Goal: Task Accomplishment & Management: Complete application form

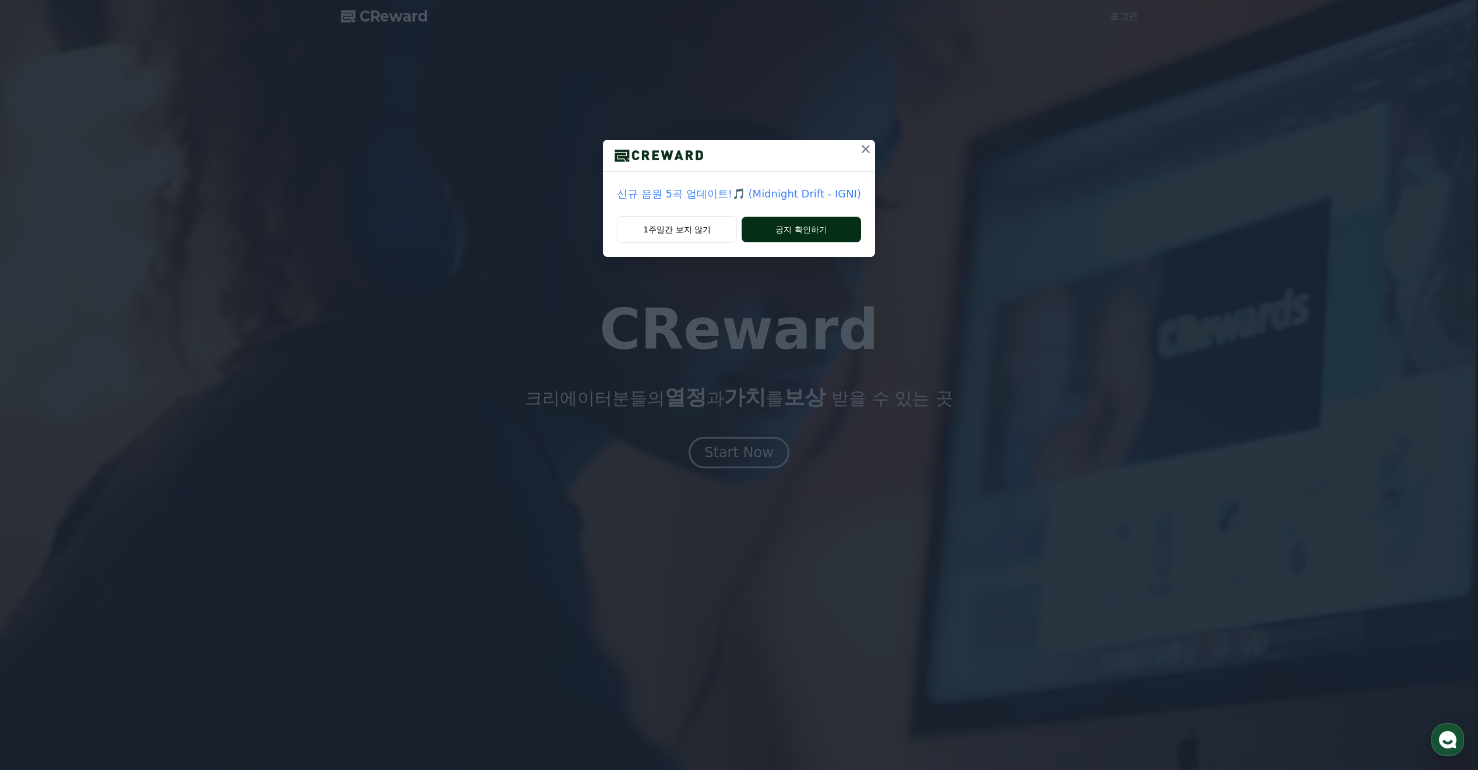
click at [800, 230] on button "공지 확인하기" at bounding box center [801, 230] width 119 height 26
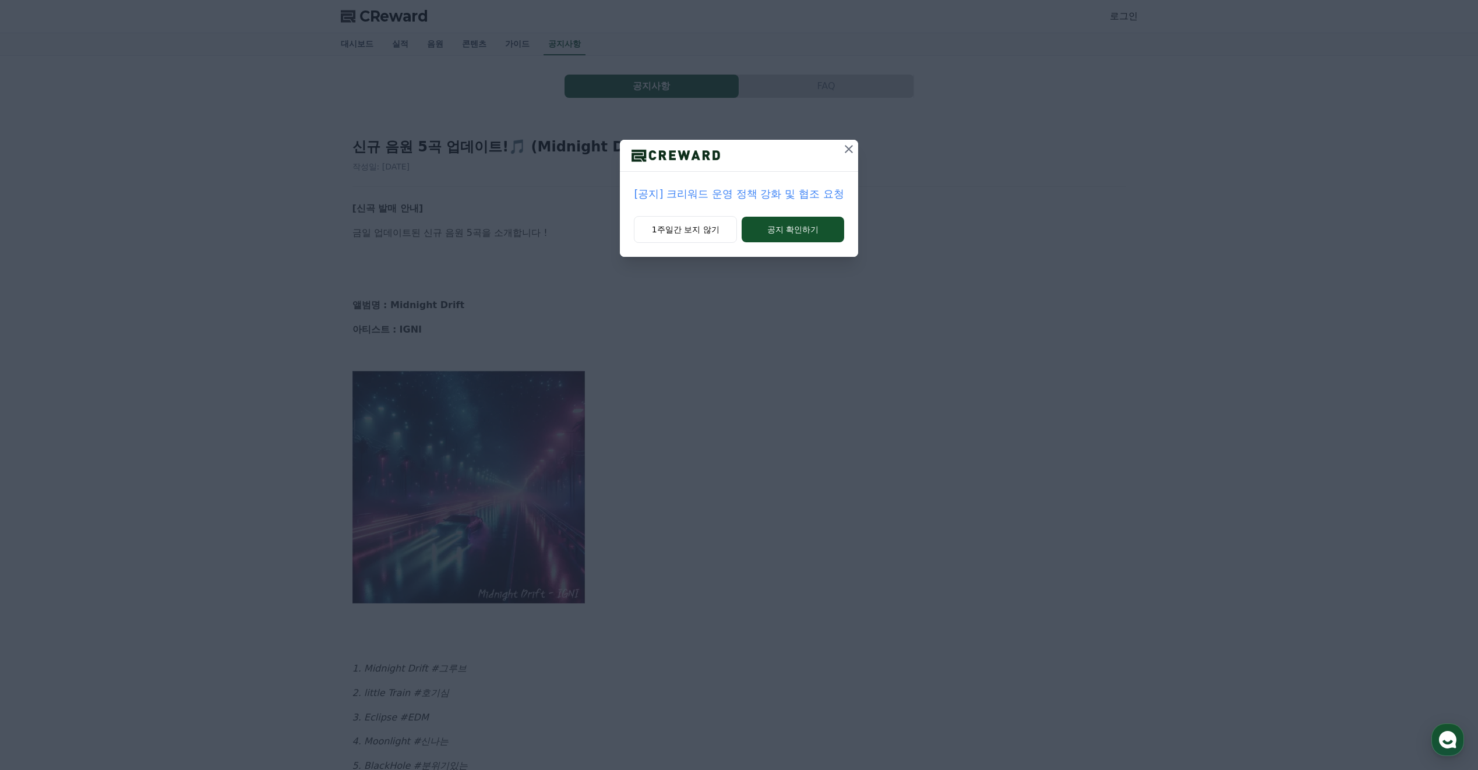
click at [800, 230] on button "공지 확인하기" at bounding box center [793, 230] width 102 height 26
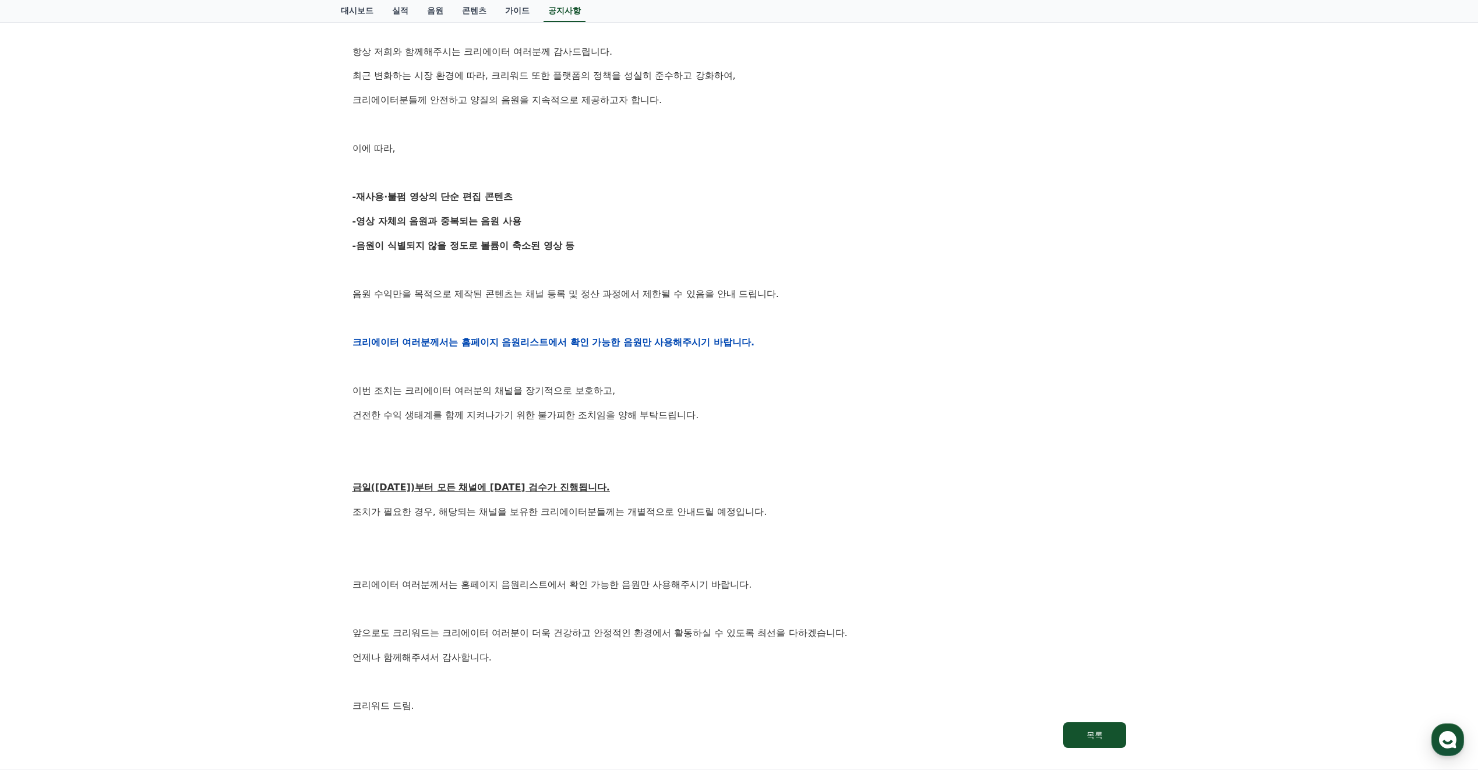
scroll to position [350, 0]
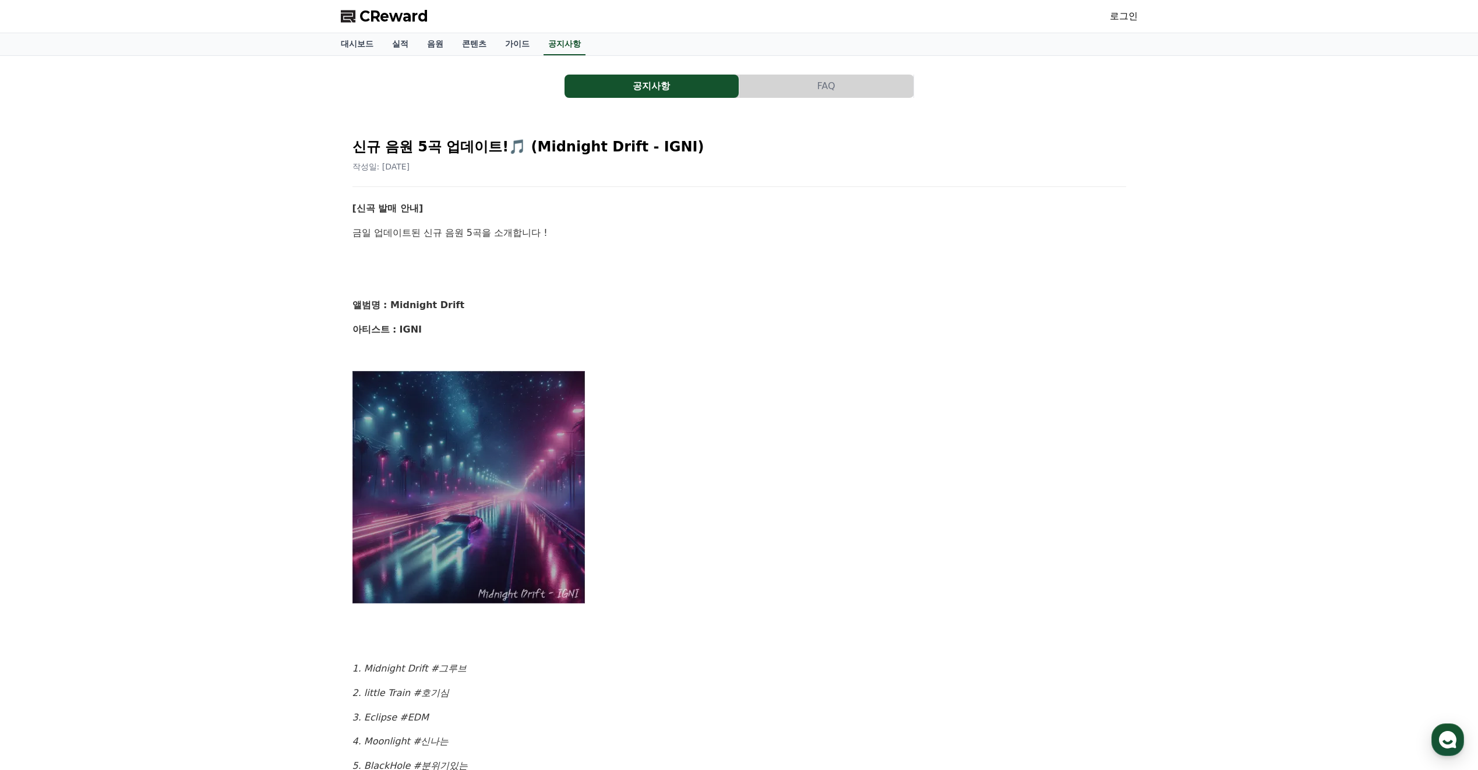
click at [372, 22] on span "CReward" at bounding box center [393, 16] width 69 height 19
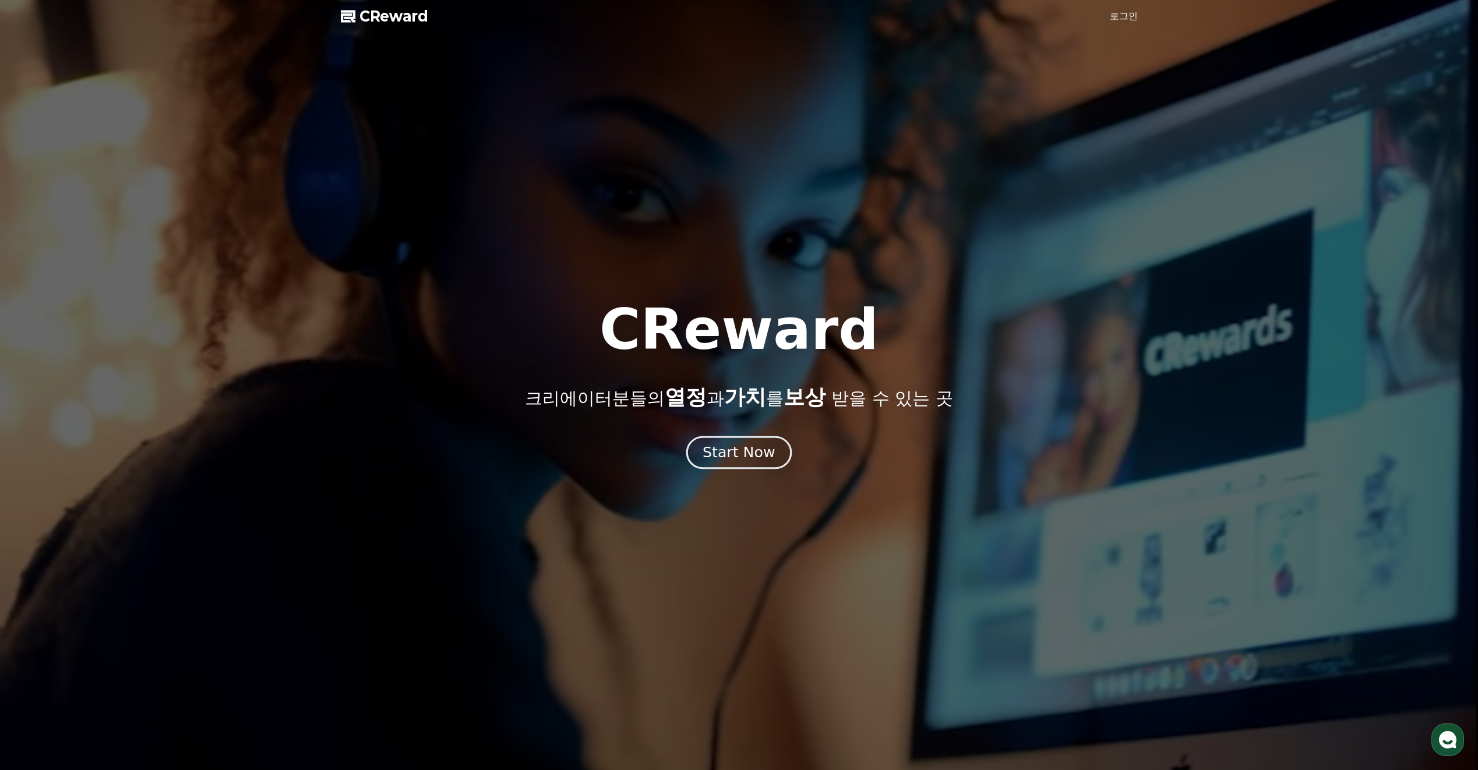
click at [736, 444] on div "Start Now" at bounding box center [739, 453] width 72 height 20
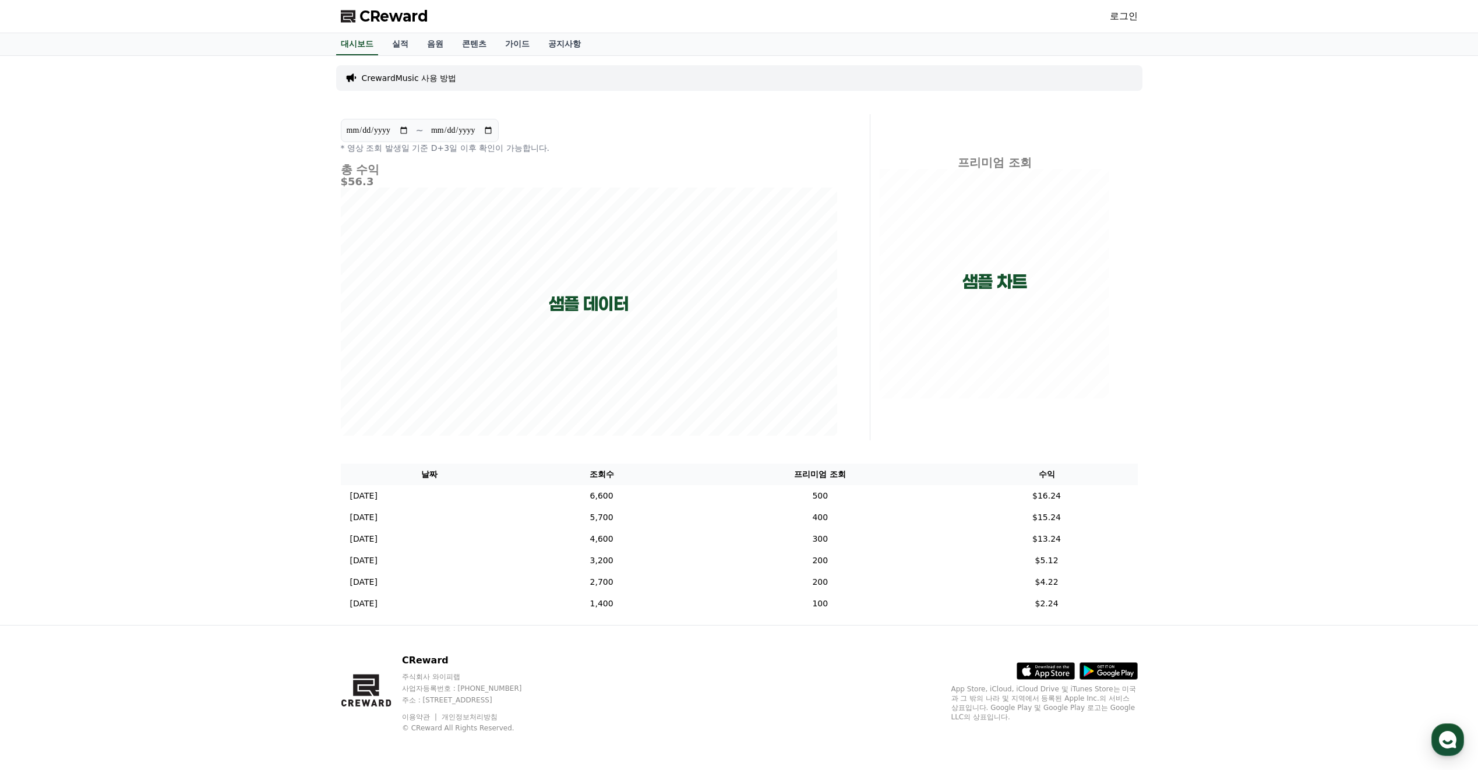
click at [1124, 16] on link "로그인" at bounding box center [1124, 16] width 28 height 14
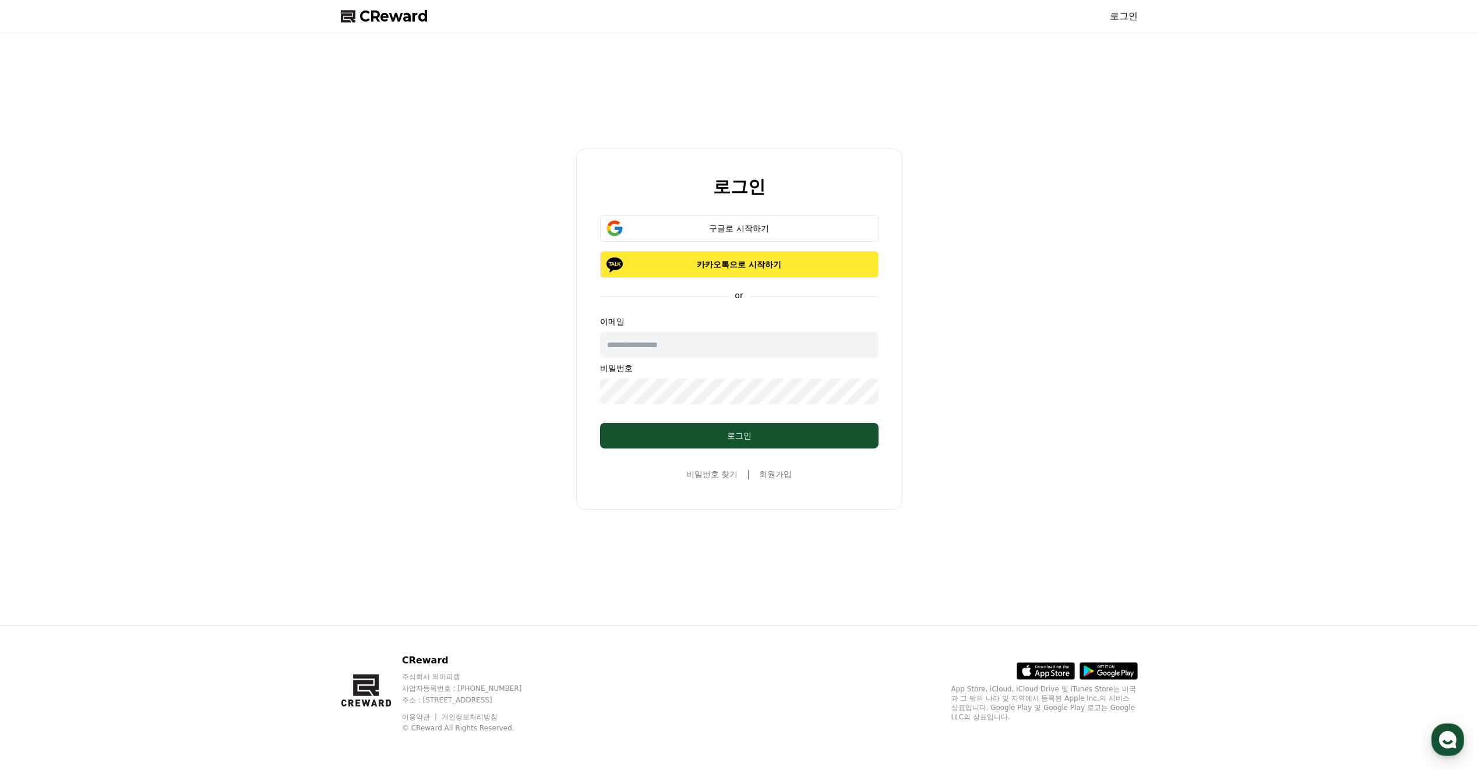
click at [769, 267] on p "카카오톡으로 시작하기" at bounding box center [739, 265] width 245 height 12
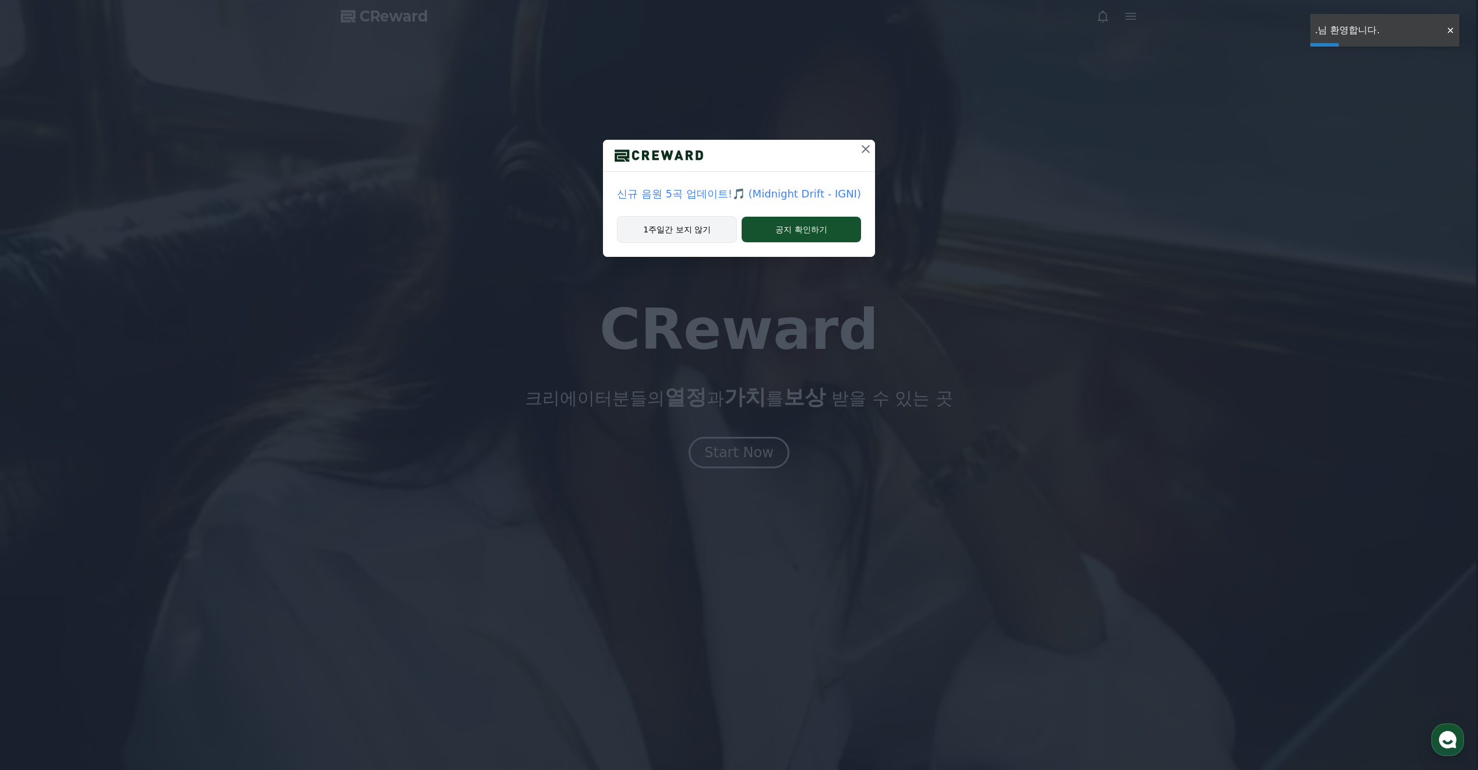
click at [693, 229] on button "1주일간 보지 않기" at bounding box center [677, 229] width 120 height 27
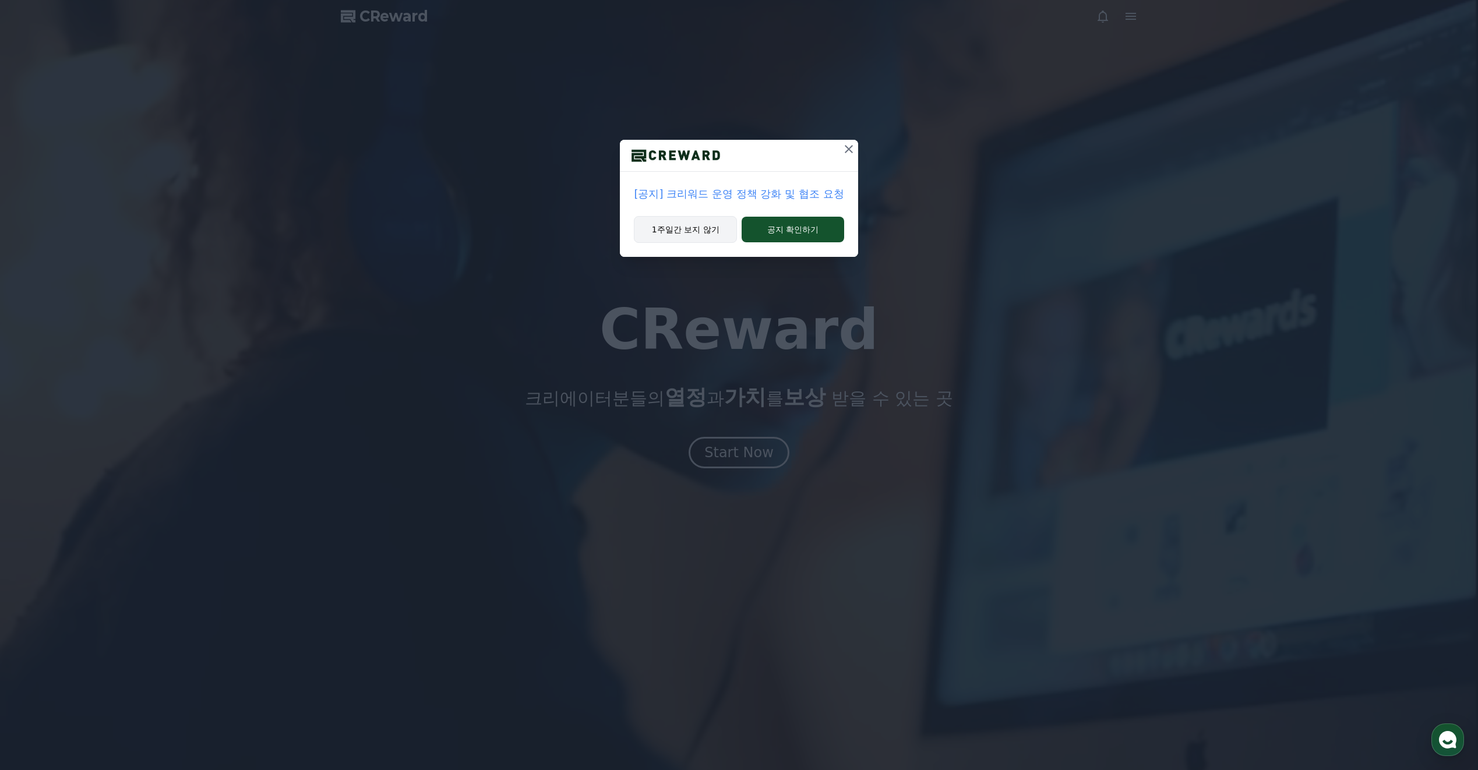
click at [696, 232] on button "1주일간 보지 않기" at bounding box center [685, 229] width 103 height 27
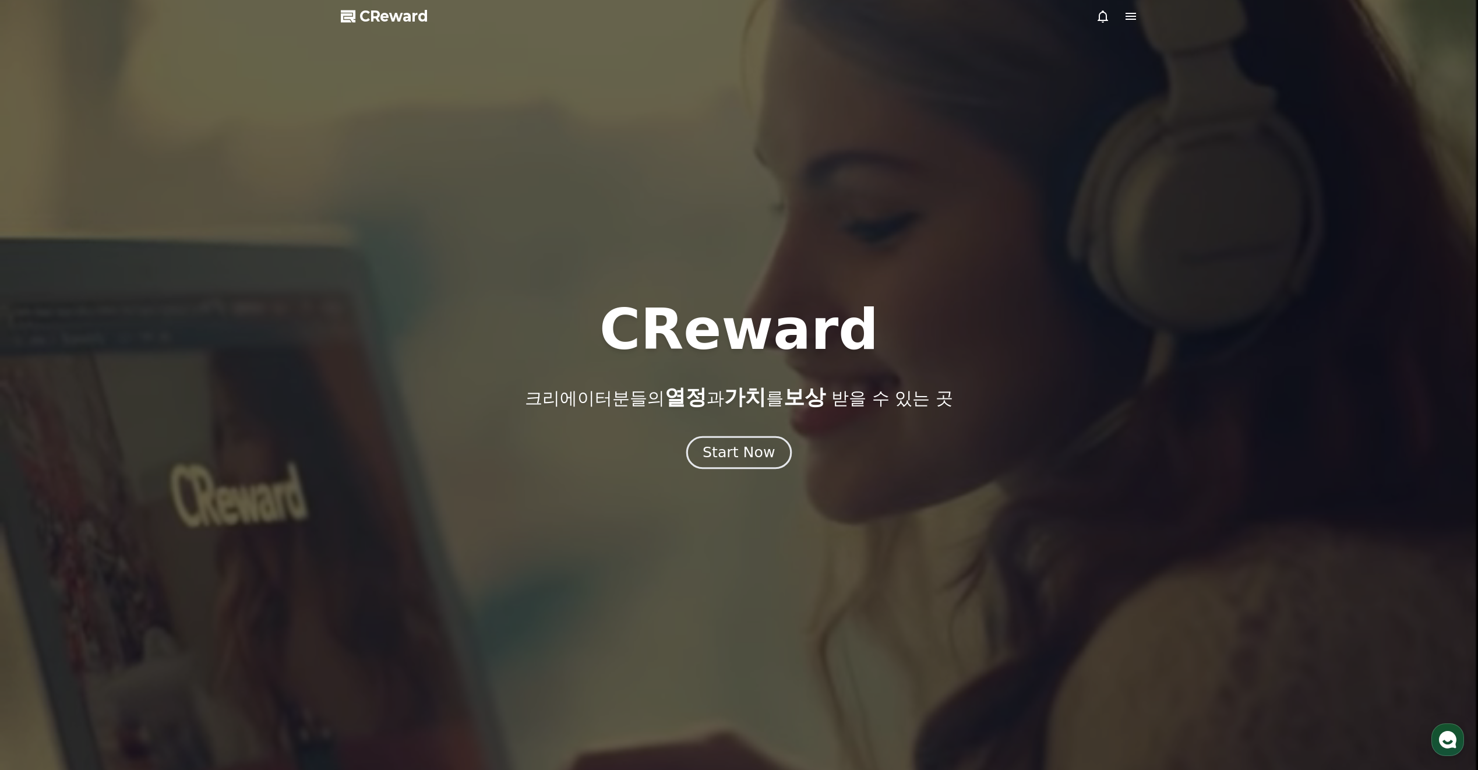
click at [752, 451] on div "Start Now" at bounding box center [739, 453] width 72 height 20
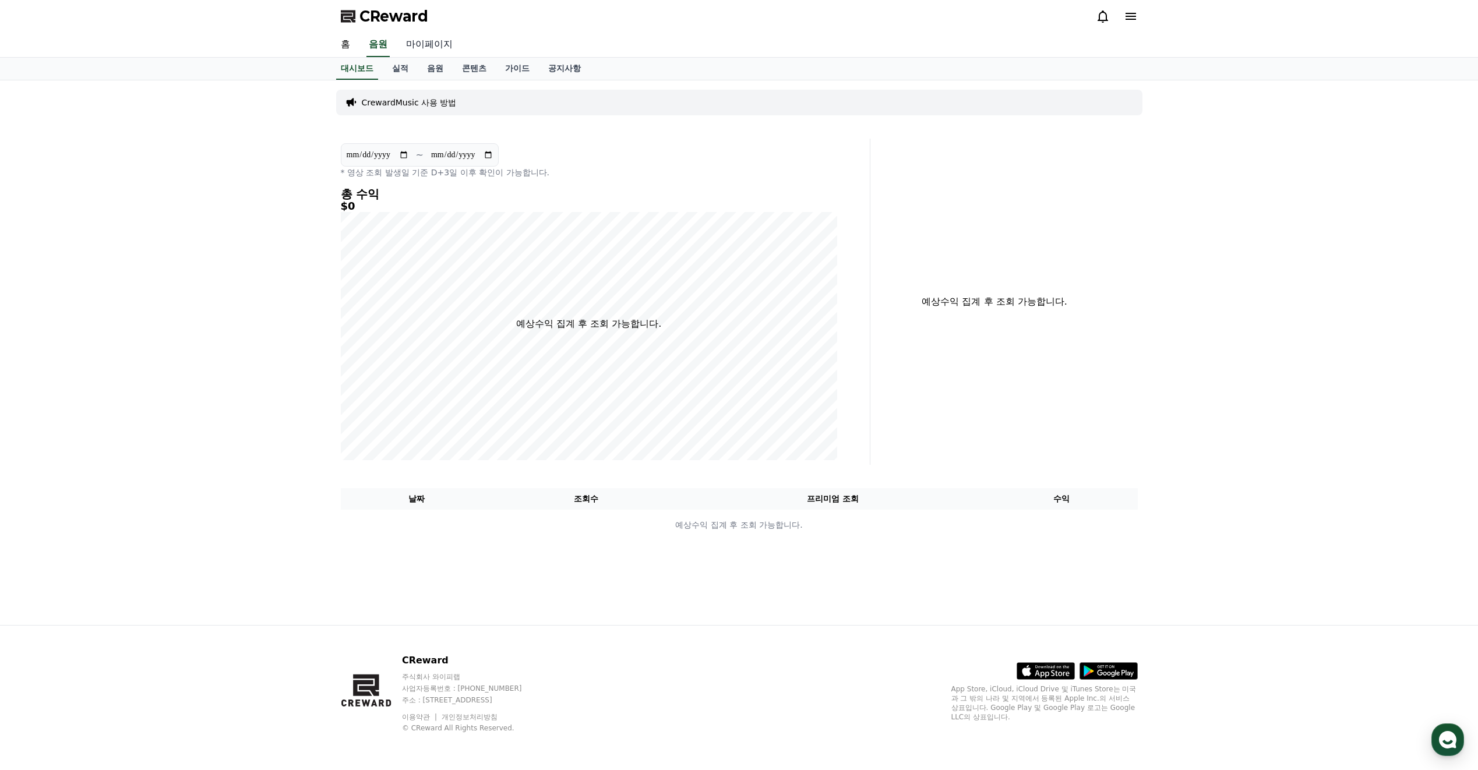
click at [425, 41] on link "마이페이지" at bounding box center [429, 45] width 65 height 24
select select "**********"
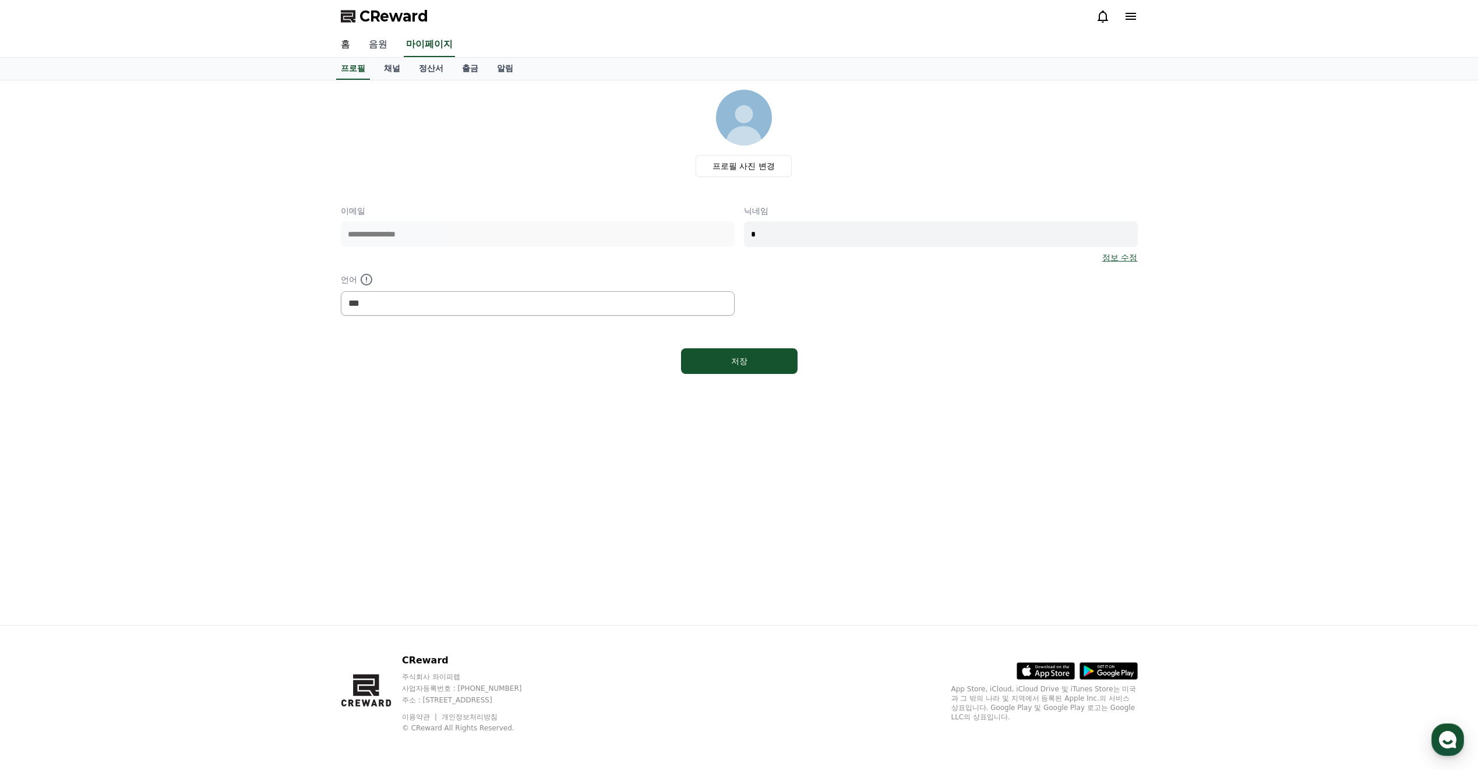
click at [389, 50] on link "음원" at bounding box center [377, 45] width 37 height 24
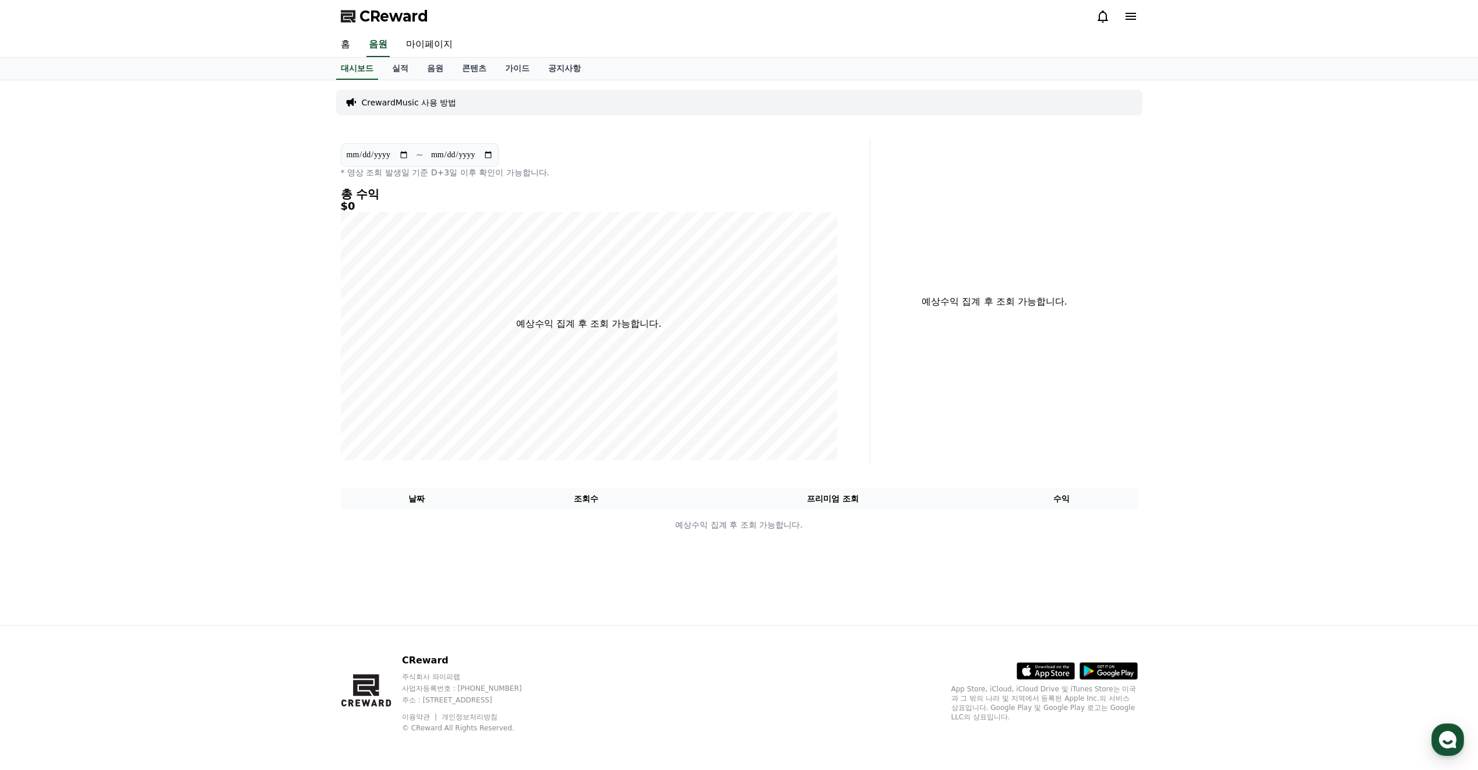
click at [409, 103] on p "CrewardMusic 사용 방법" at bounding box center [409, 103] width 95 height 12
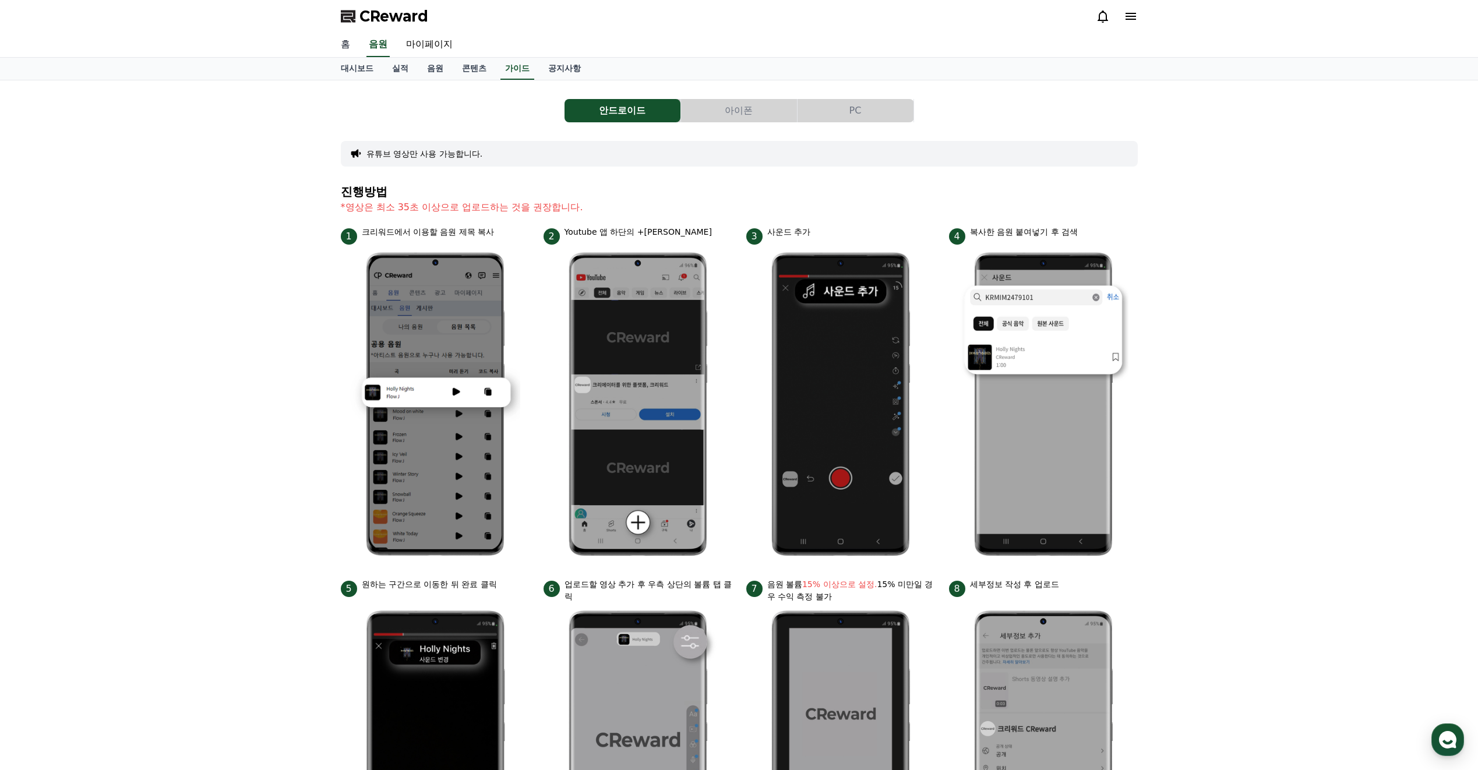
click at [345, 47] on link "홈" at bounding box center [345, 45] width 28 height 24
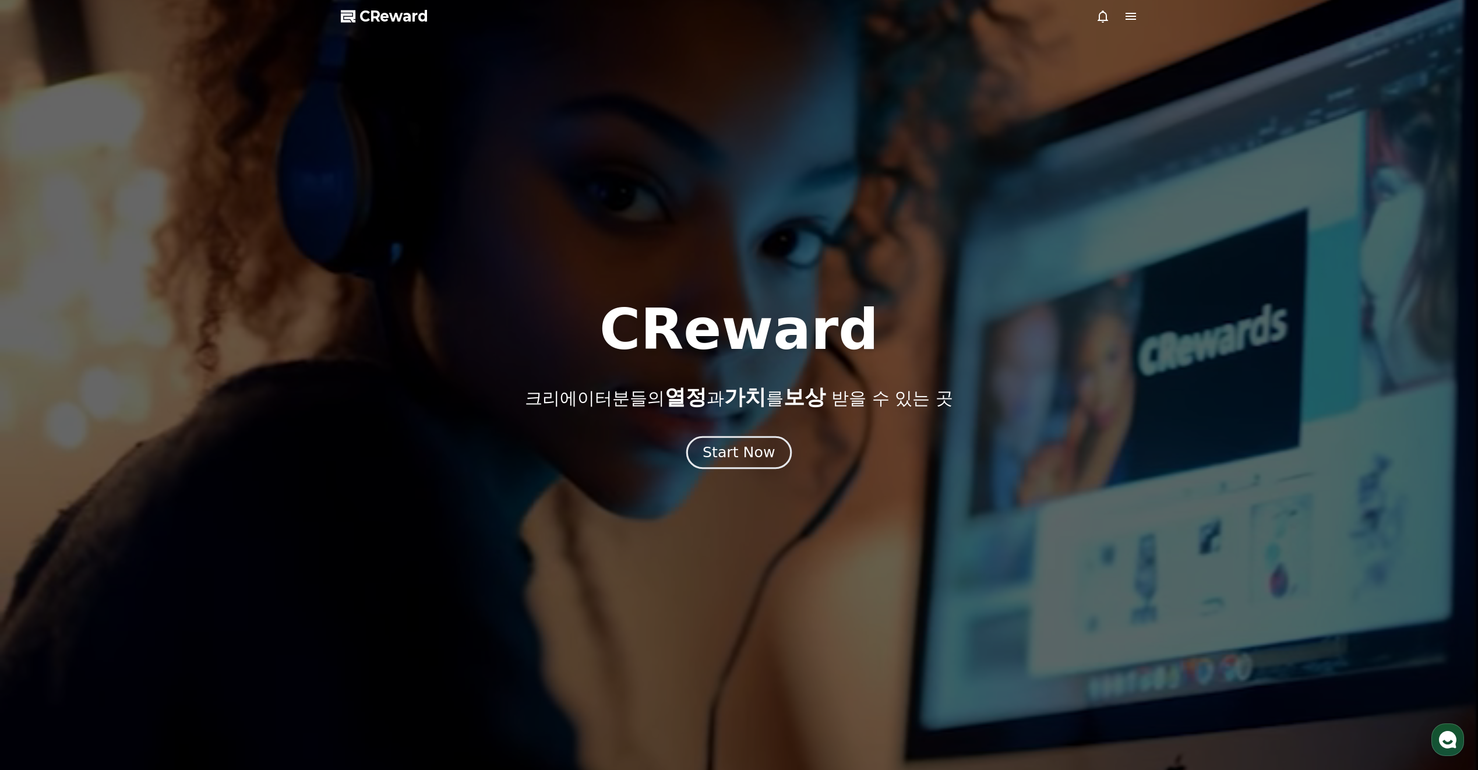
click at [752, 461] on div "Start Now" at bounding box center [739, 453] width 72 height 20
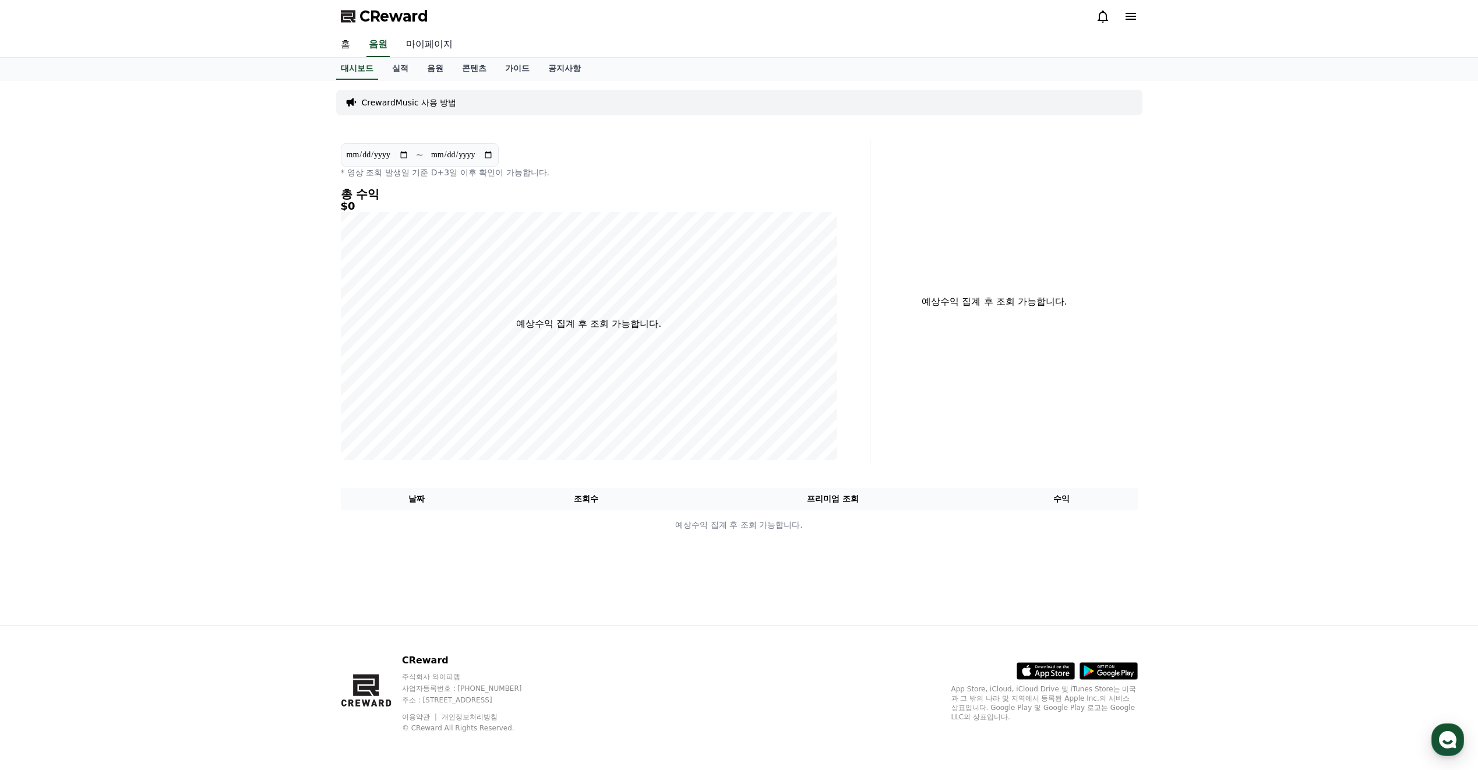
click at [416, 43] on link "마이페이지" at bounding box center [429, 45] width 65 height 24
select select "**********"
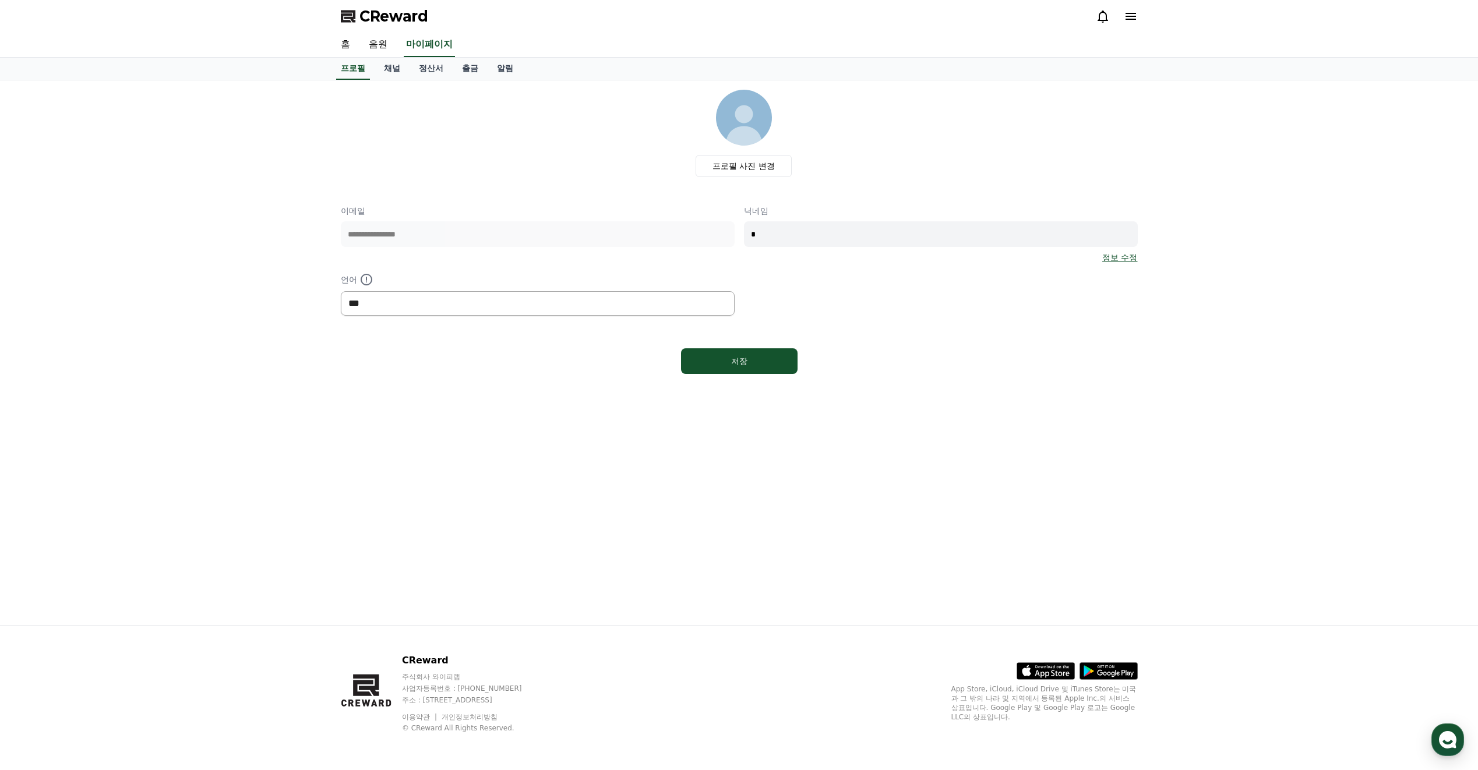
click at [447, 309] on select "*** ******* ***" at bounding box center [538, 303] width 394 height 24
click at [839, 228] on input "*" at bounding box center [941, 234] width 394 height 26
click at [391, 65] on link "채널" at bounding box center [392, 69] width 35 height 22
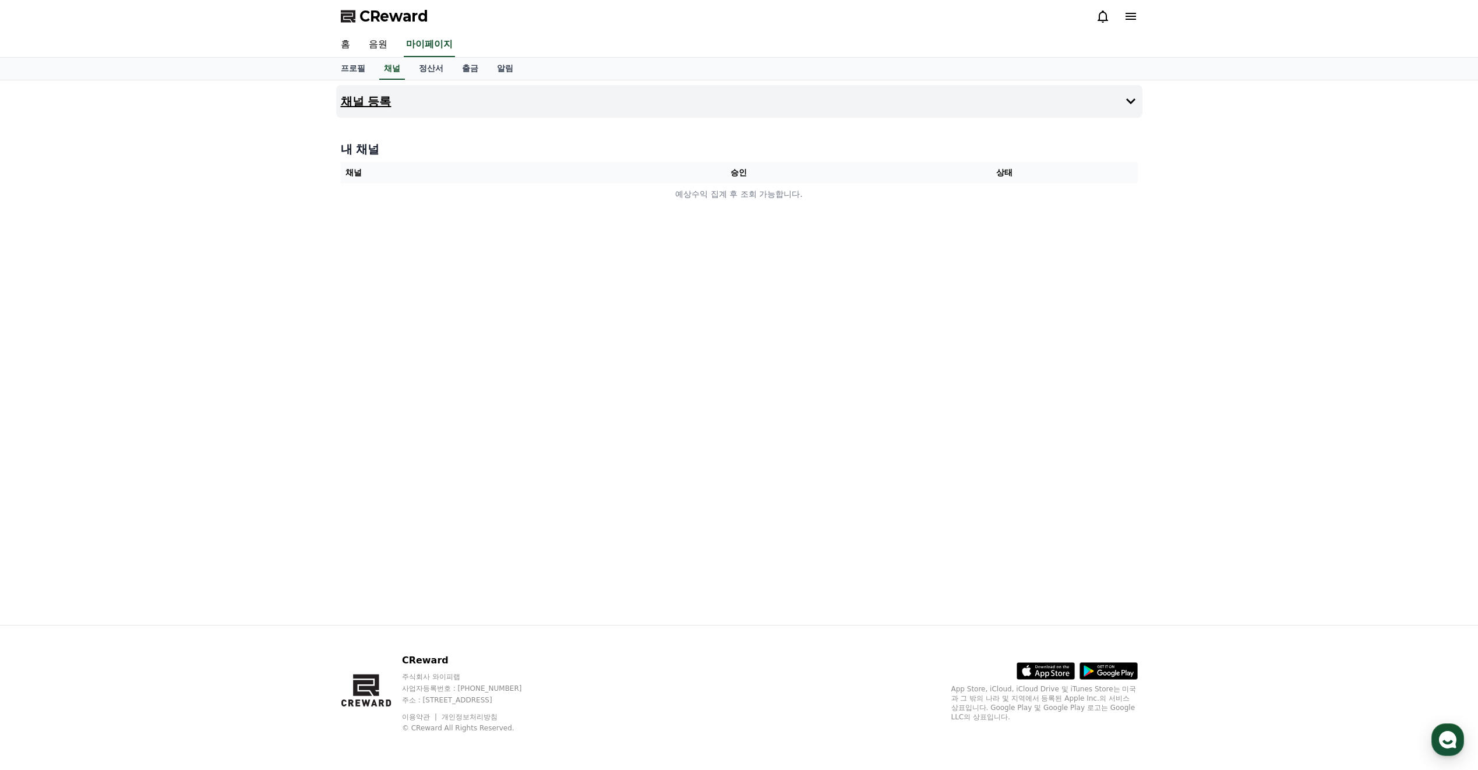
click at [402, 99] on button "채널 등록" at bounding box center [739, 101] width 806 height 33
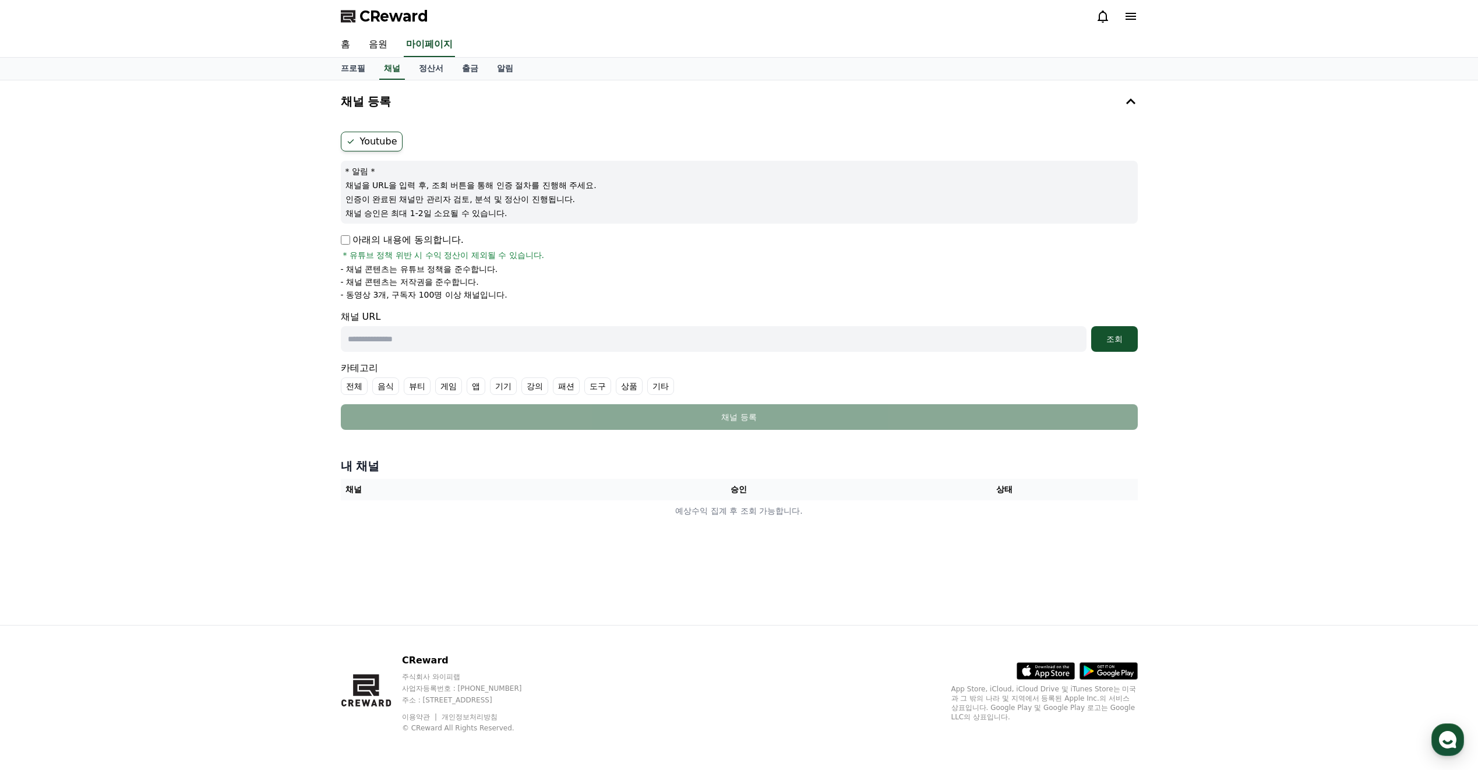
click at [393, 240] on p "아래의 내용에 동의합니다." at bounding box center [402, 240] width 123 height 14
click at [354, 233] on p "아래의 내용에 동의합니다." at bounding box center [402, 240] width 123 height 14
click at [619, 347] on input "text" at bounding box center [714, 339] width 746 height 26
click at [551, 344] on input "text" at bounding box center [714, 339] width 746 height 26
paste input "**********"
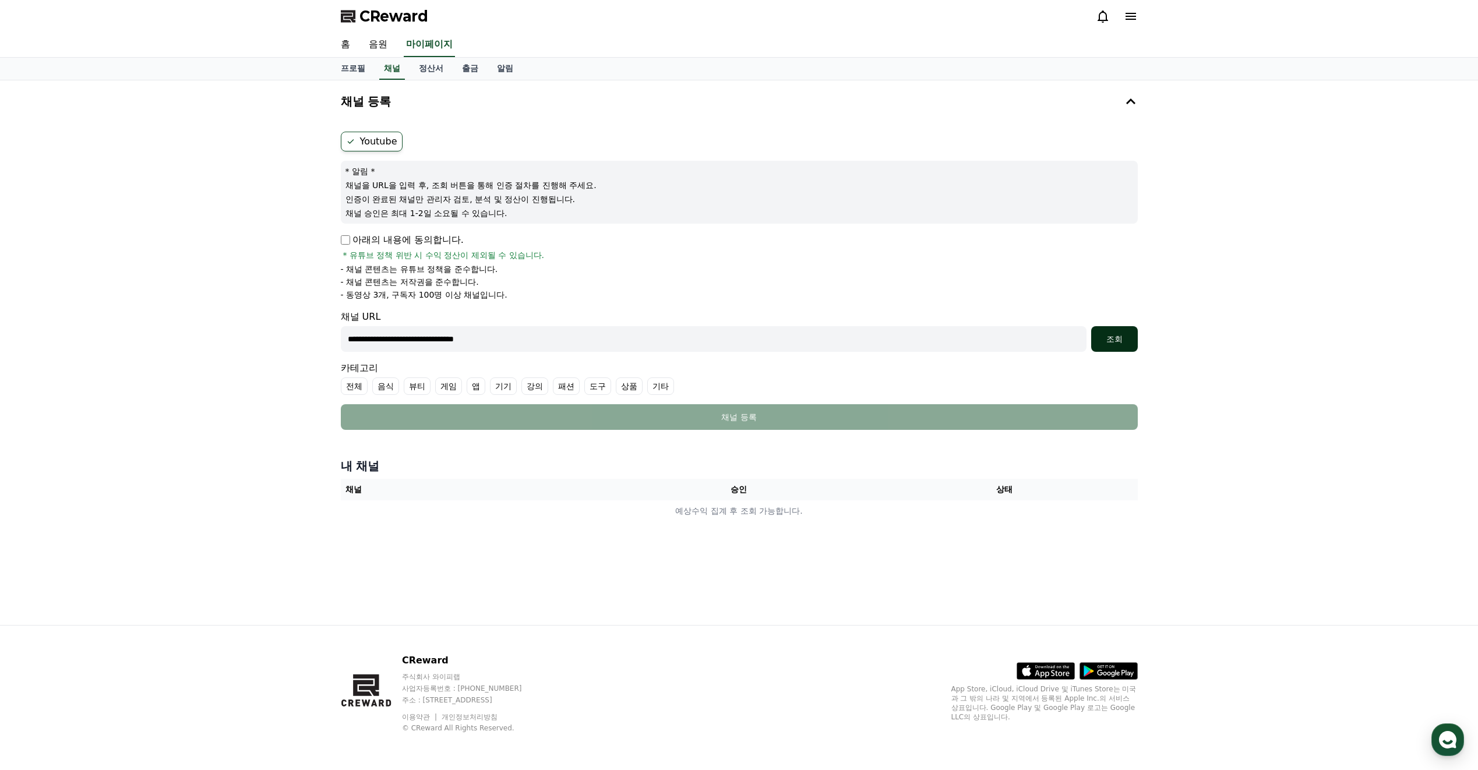
click at [1129, 341] on div "조회" at bounding box center [1114, 339] width 37 height 12
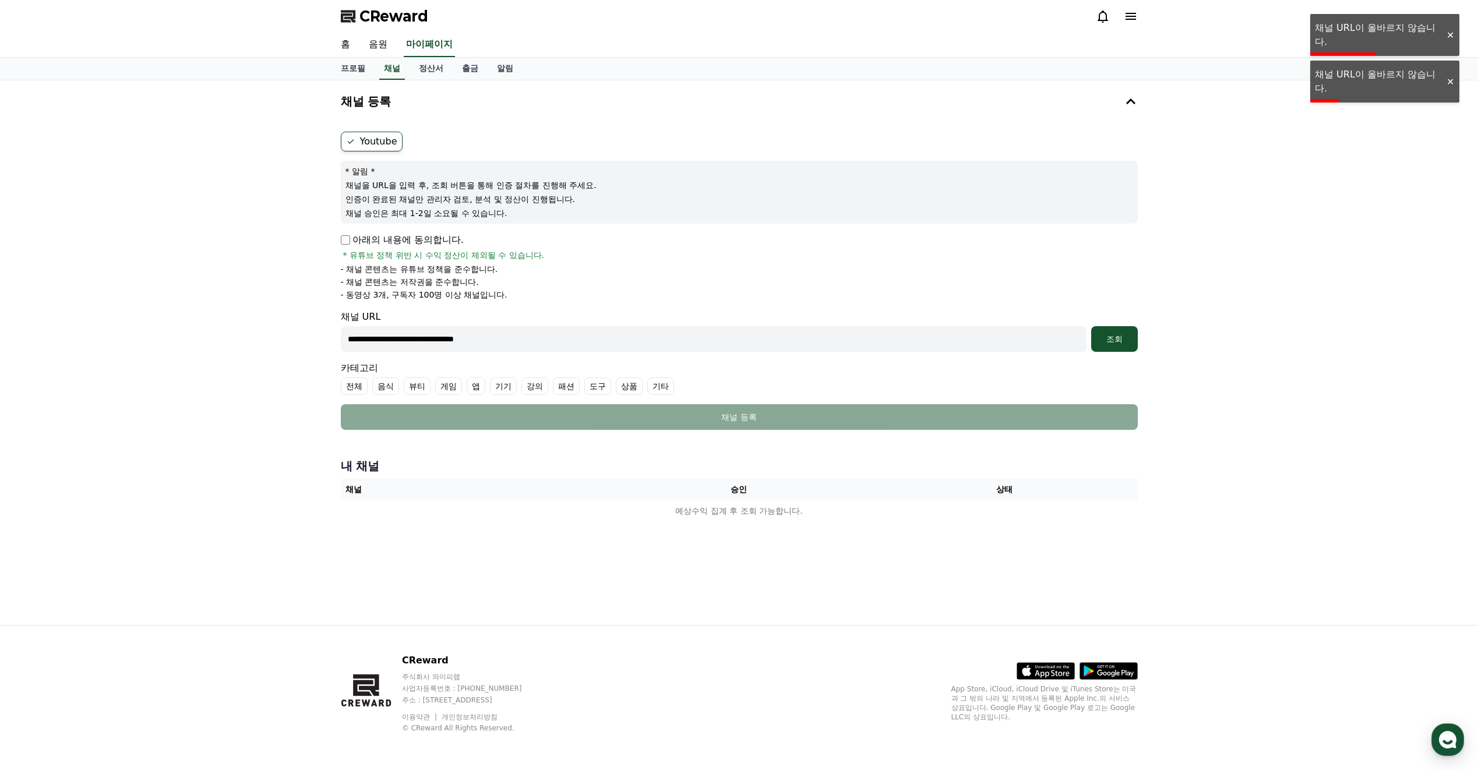
drag, startPoint x: 536, startPoint y: 338, endPoint x: 154, endPoint y: 346, distance: 382.8
click at [153, 346] on div "**********" at bounding box center [739, 352] width 1478 height 545
paste input "**********"
type input "**********"
click at [1119, 351] on button "조회" at bounding box center [1114, 339] width 47 height 26
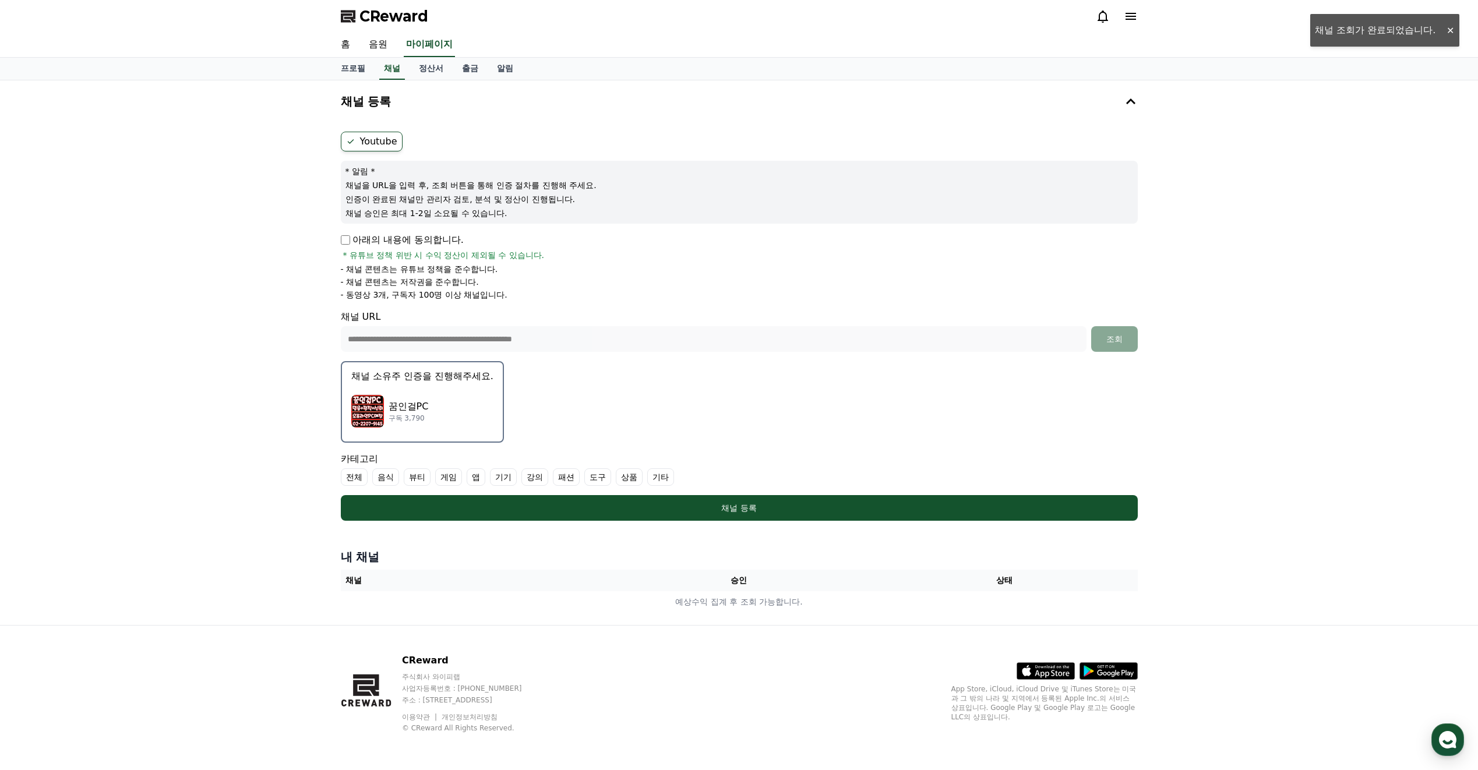
click at [414, 411] on p "꿈인걸PC" at bounding box center [409, 407] width 40 height 14
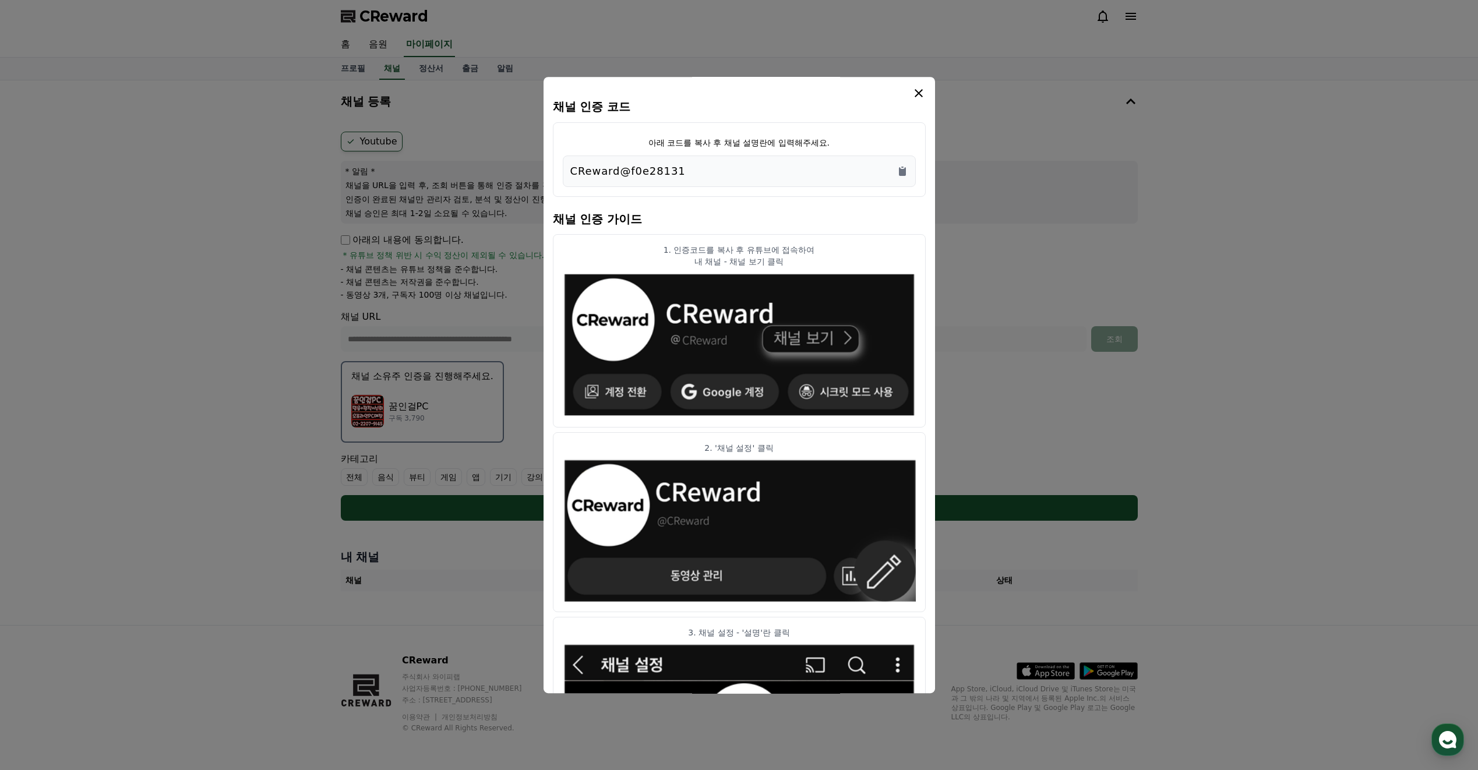
click at [756, 164] on div "CReward@f0e28131" at bounding box center [739, 171] width 338 height 16
click at [898, 167] on icon "Copy to clipboard" at bounding box center [902, 171] width 12 height 12
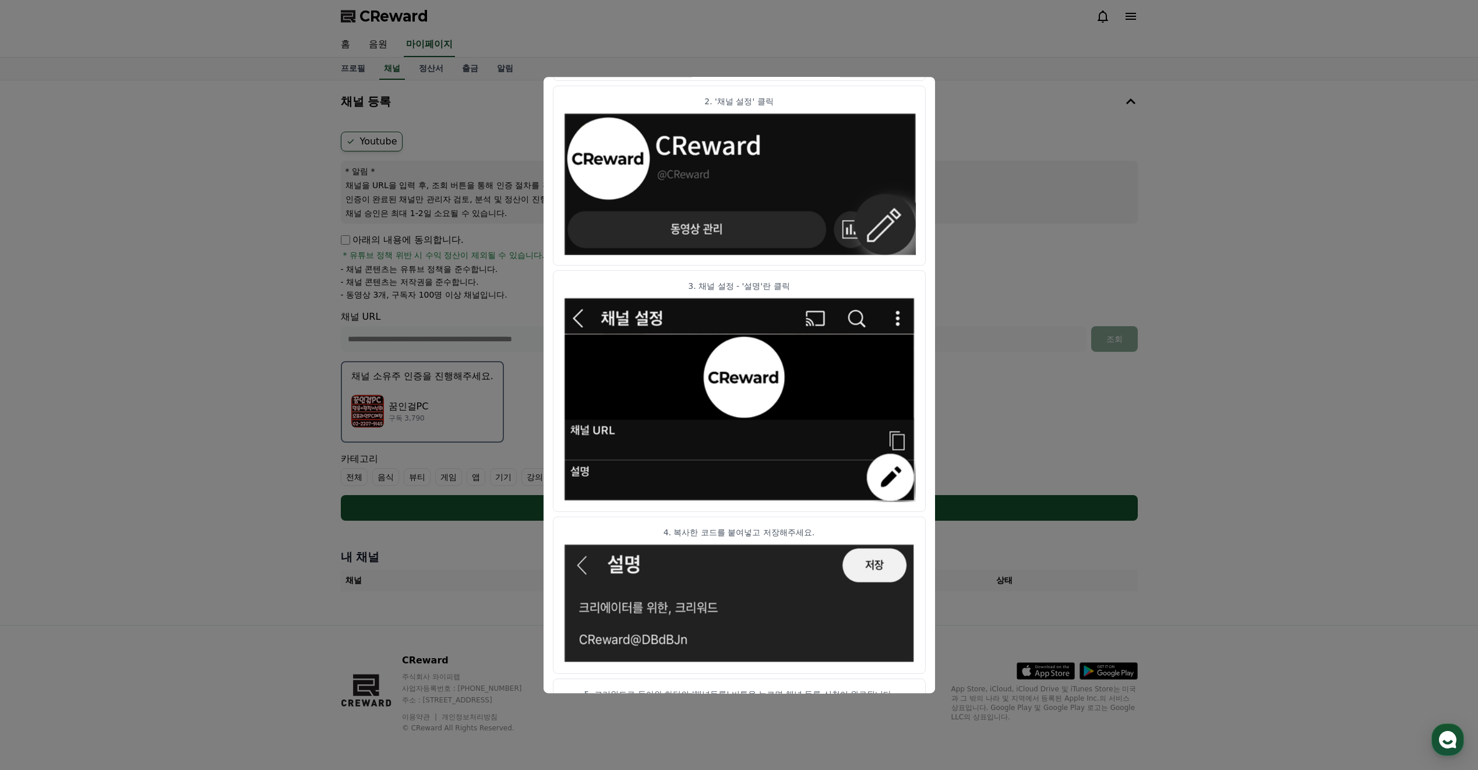
scroll to position [389, 0]
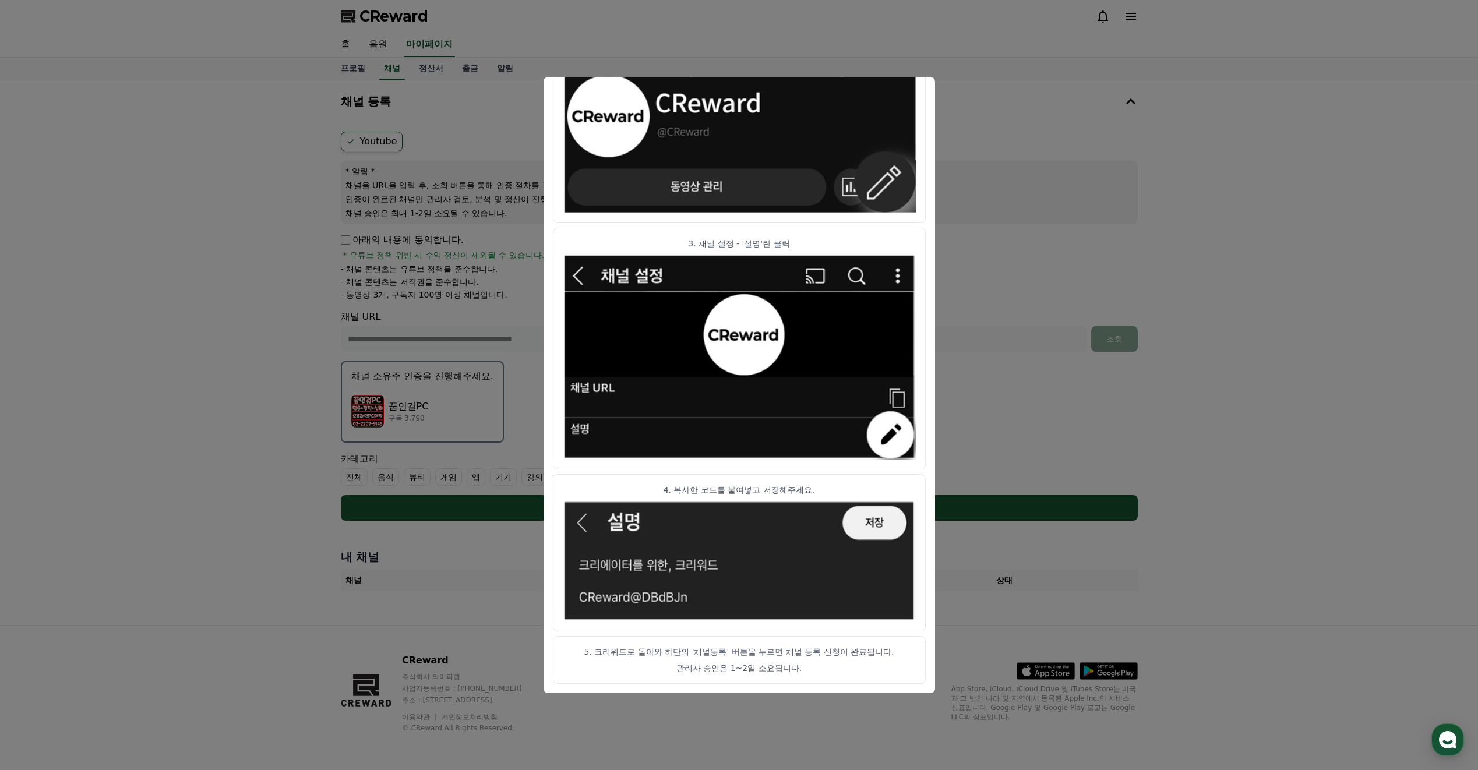
click at [1016, 356] on button "close modal" at bounding box center [739, 385] width 1478 height 770
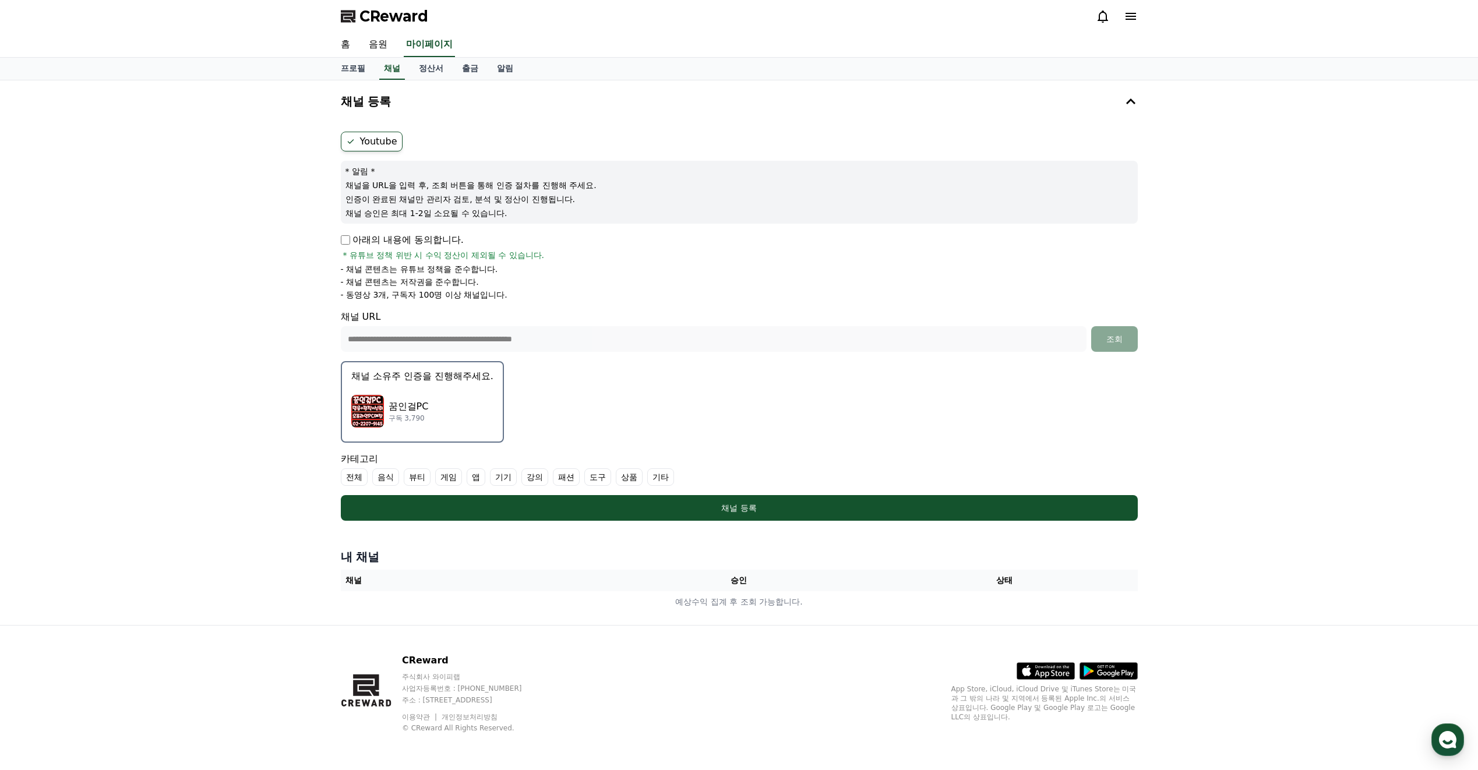
click at [354, 476] on label "전체" at bounding box center [354, 476] width 27 height 17
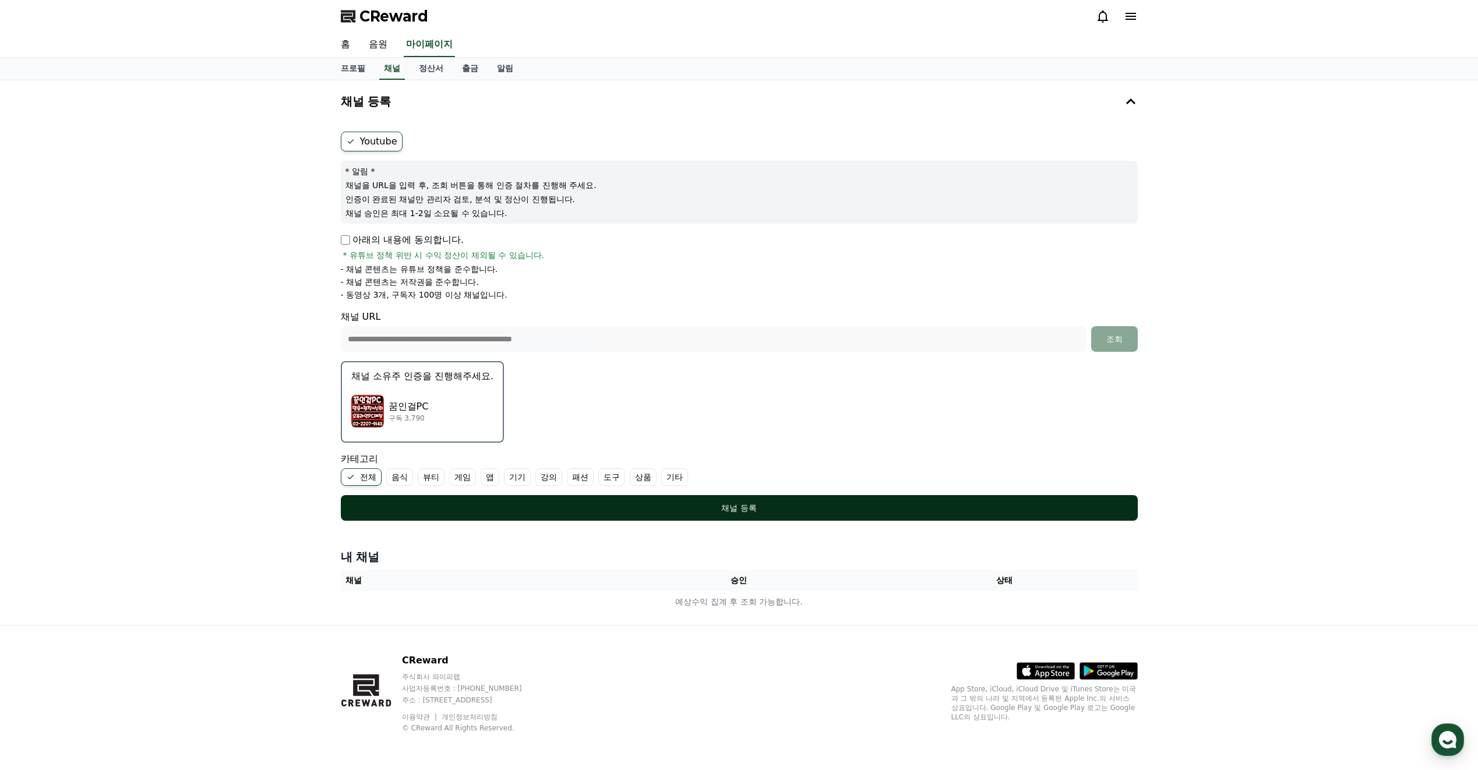
click at [509, 507] on div "채널 등록" at bounding box center [739, 508] width 750 height 12
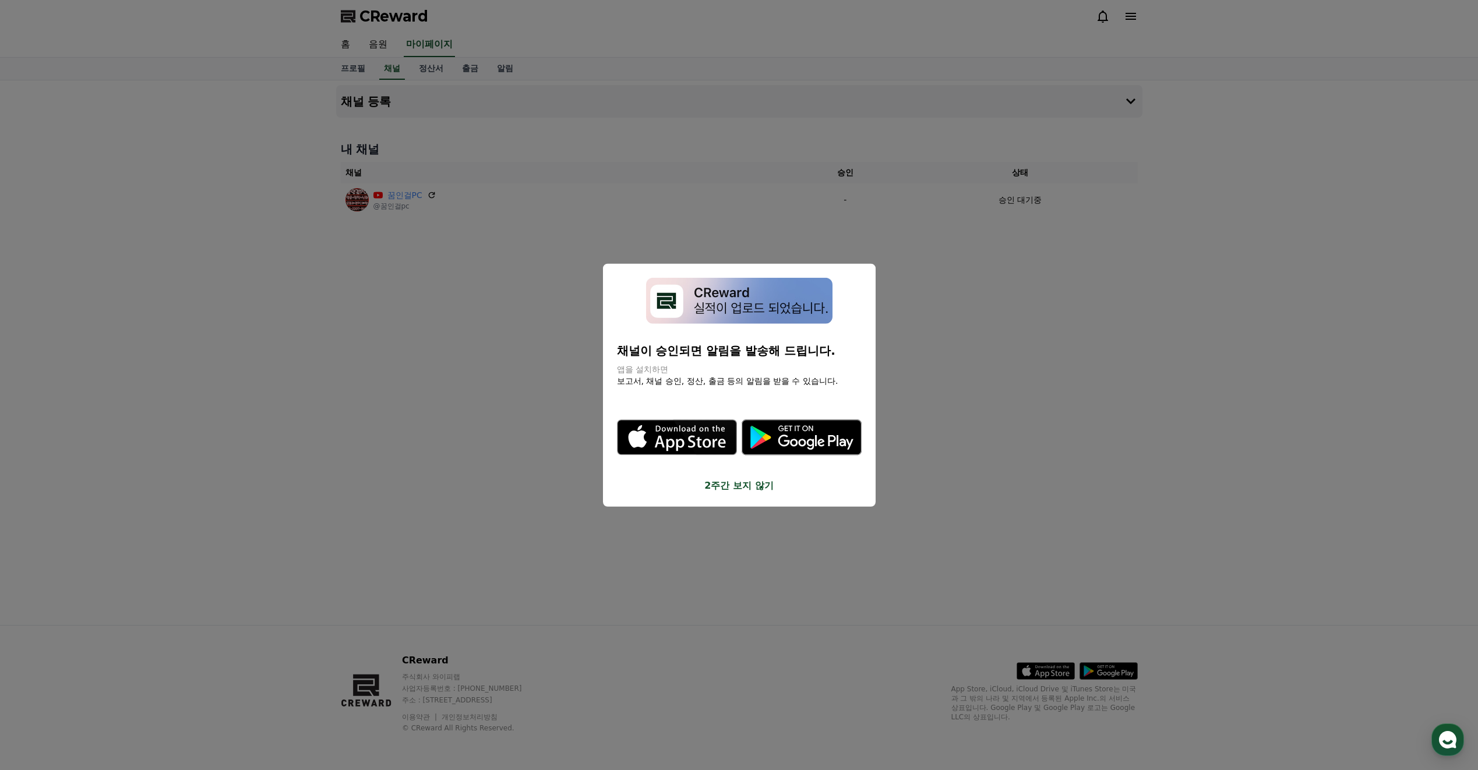
click at [711, 482] on button "2주간 보지 않기" at bounding box center [739, 485] width 245 height 14
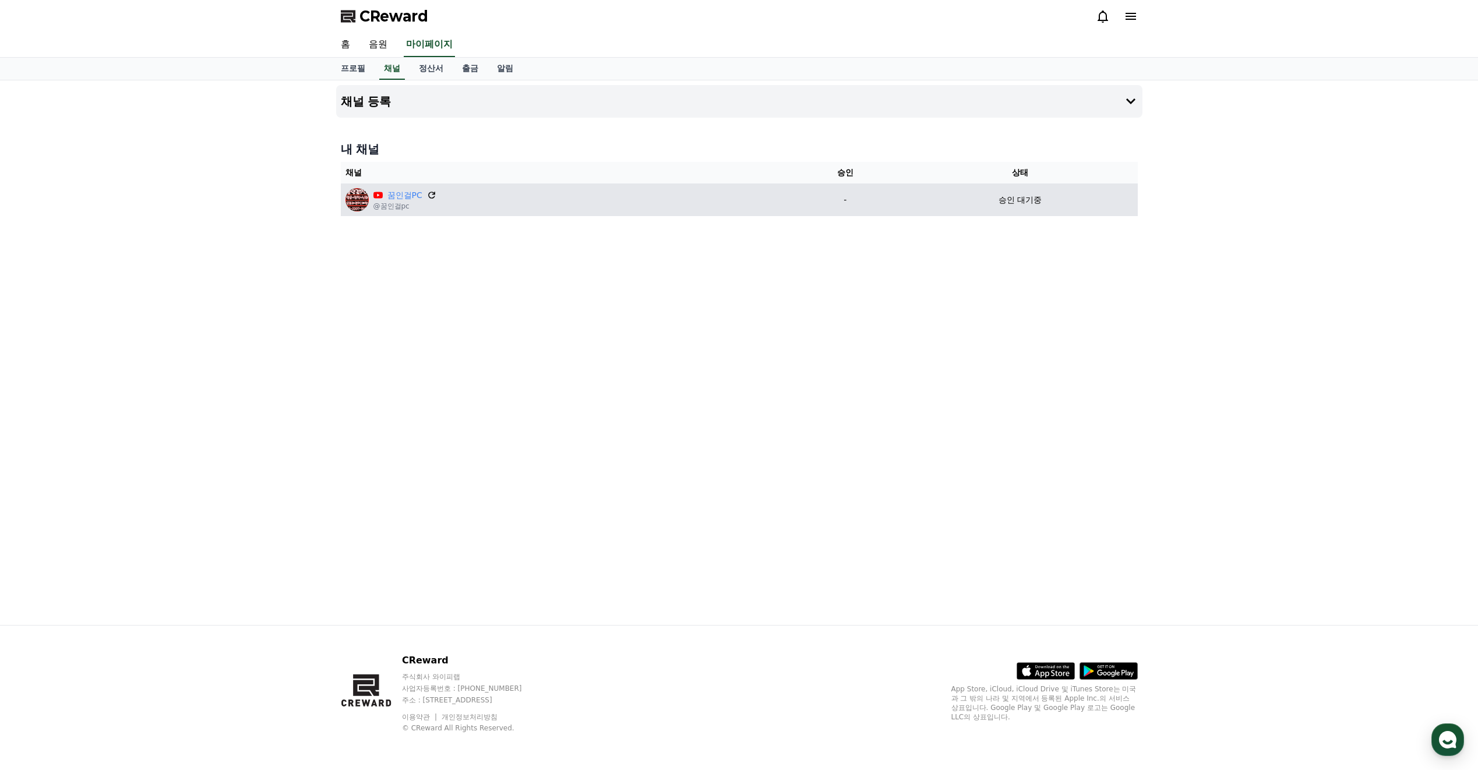
click at [433, 193] on icon at bounding box center [431, 195] width 7 height 7
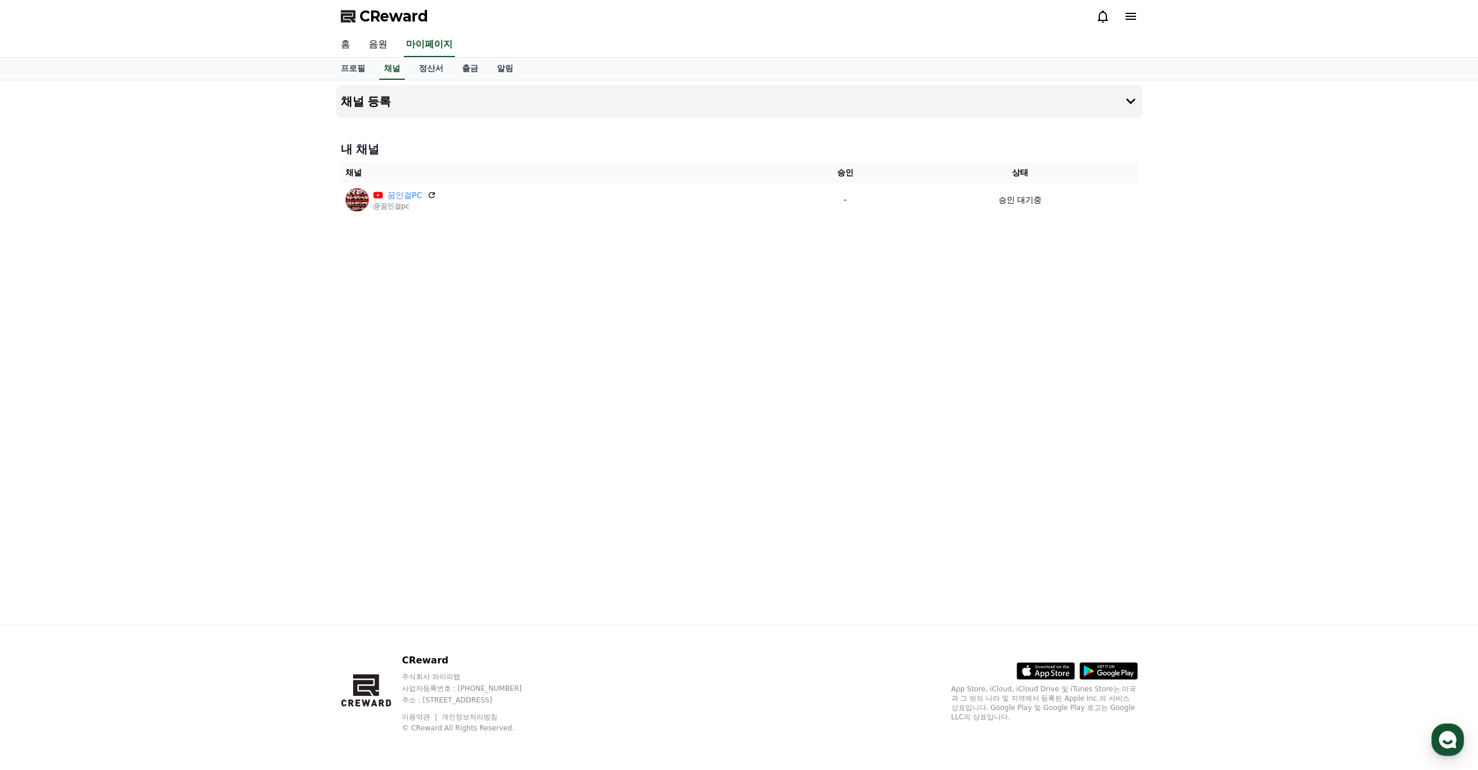
click at [347, 48] on link "홈" at bounding box center [345, 45] width 28 height 24
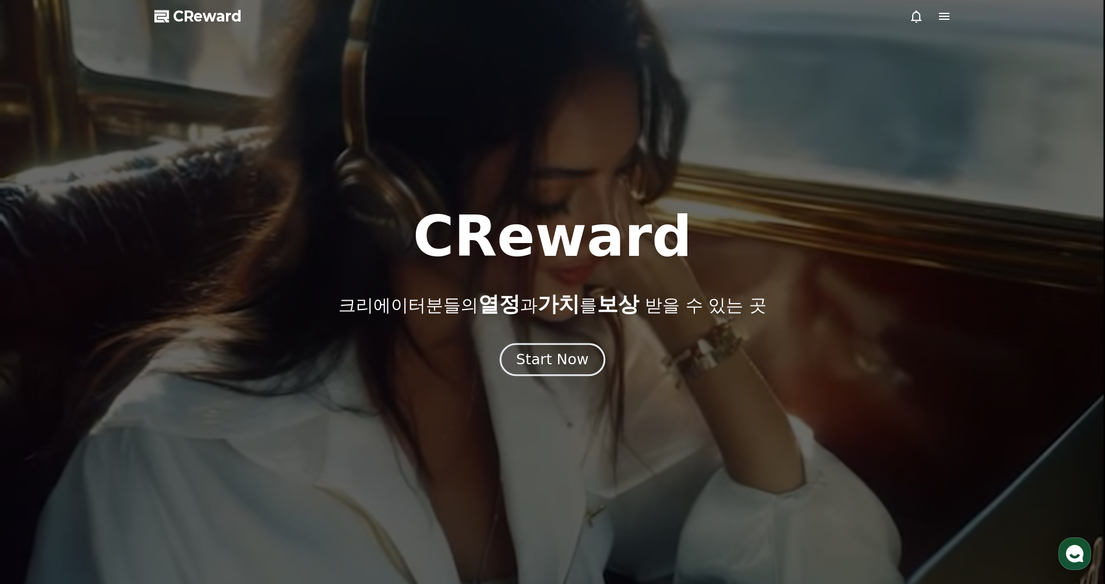
click at [571, 368] on div "Start Now" at bounding box center [552, 360] width 72 height 20
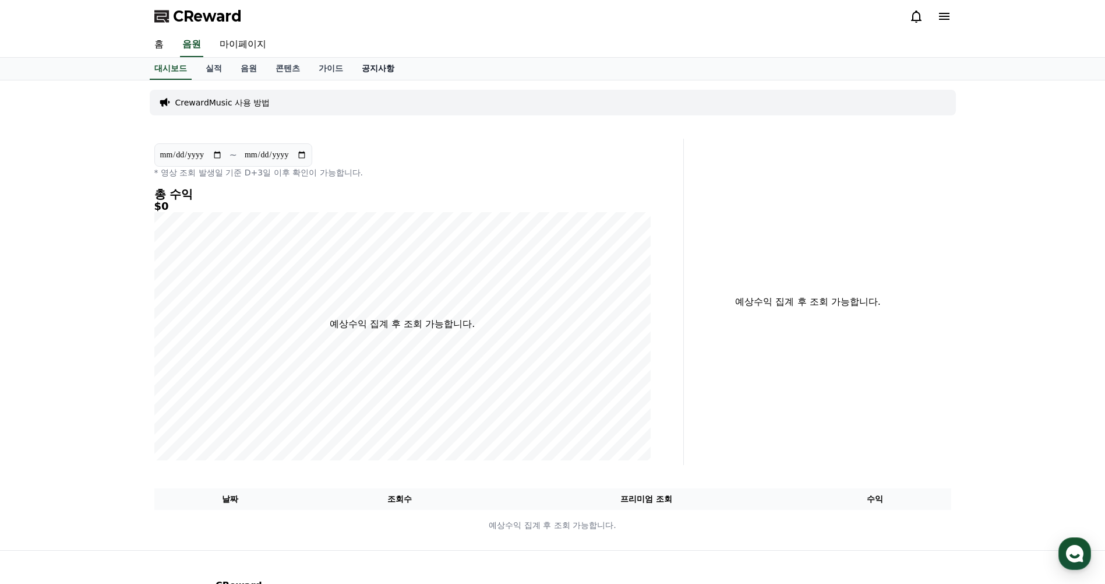
click at [371, 79] on link "공지사항" at bounding box center [377, 69] width 51 height 22
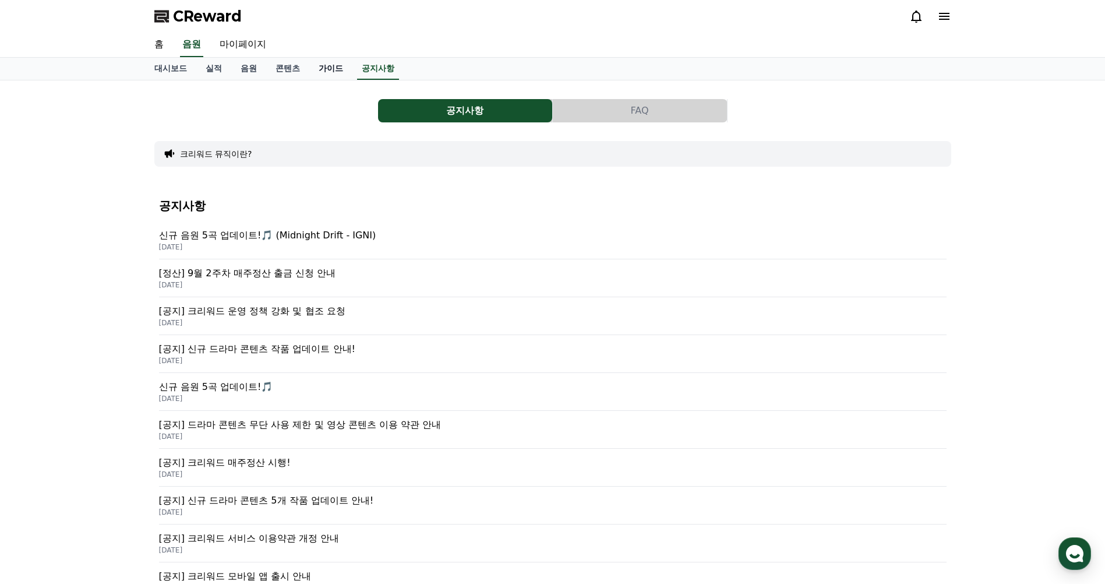
click at [312, 77] on link "가이드" at bounding box center [330, 69] width 43 height 22
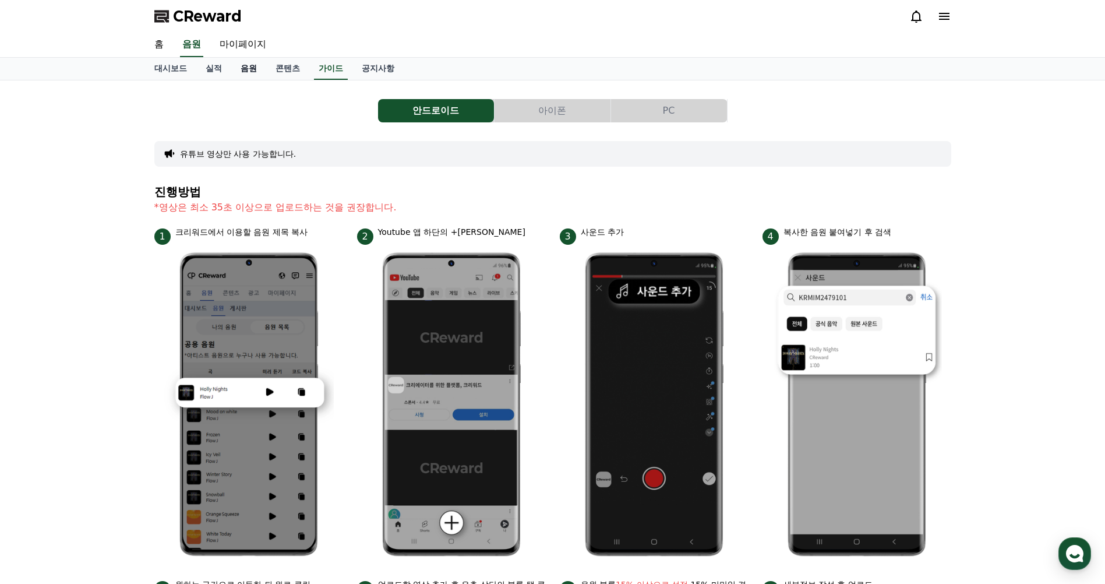
click at [261, 75] on link "음원" at bounding box center [248, 69] width 35 height 22
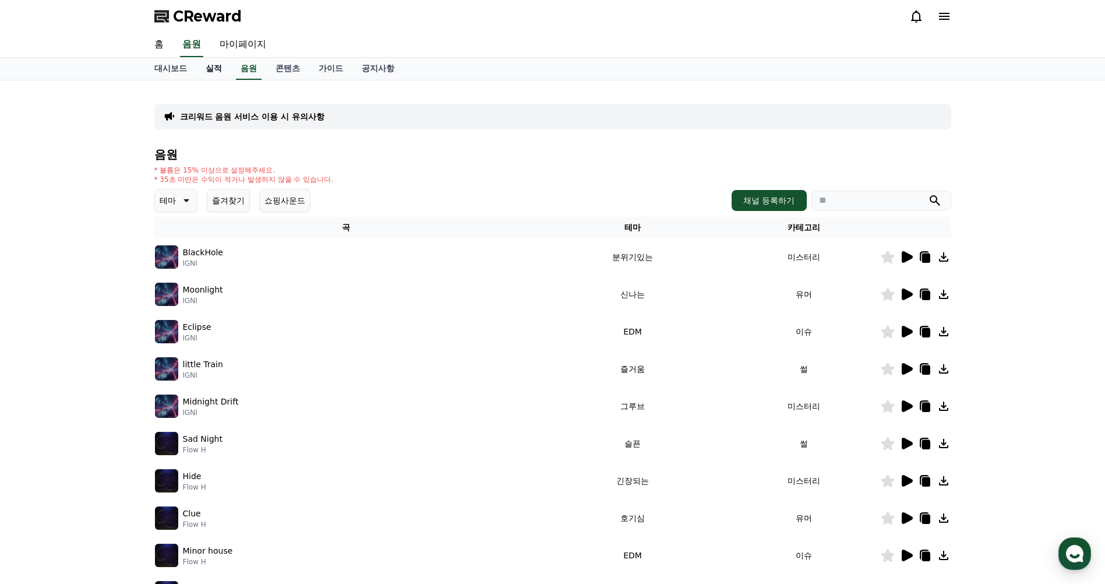
drag, startPoint x: 230, startPoint y: 75, endPoint x: 193, endPoint y: 75, distance: 36.7
click at [230, 75] on link "실적" at bounding box center [213, 69] width 35 height 22
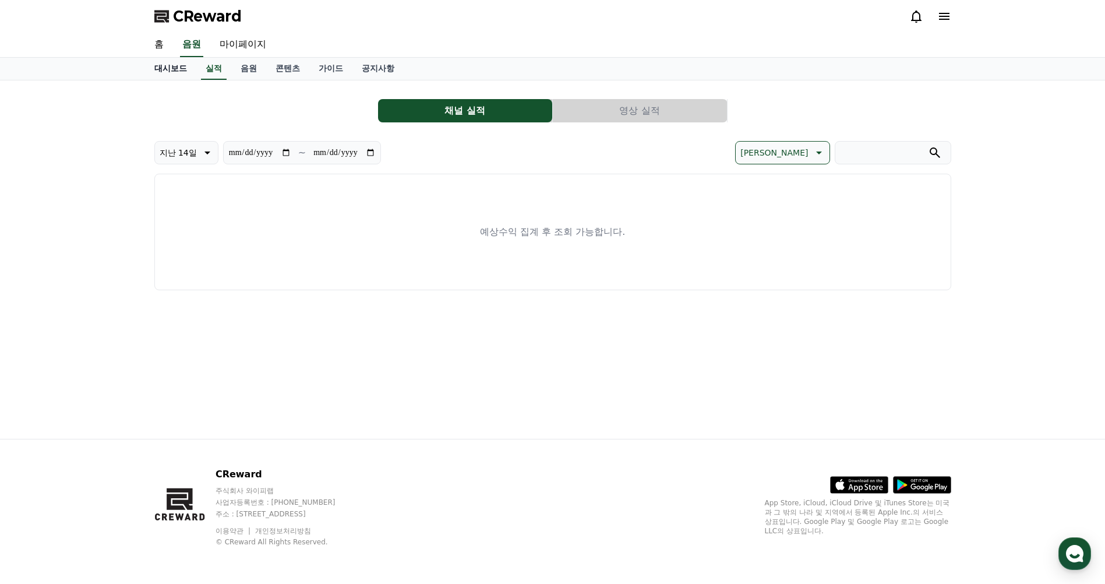
click at [168, 75] on link "대시보드" at bounding box center [170, 69] width 51 height 22
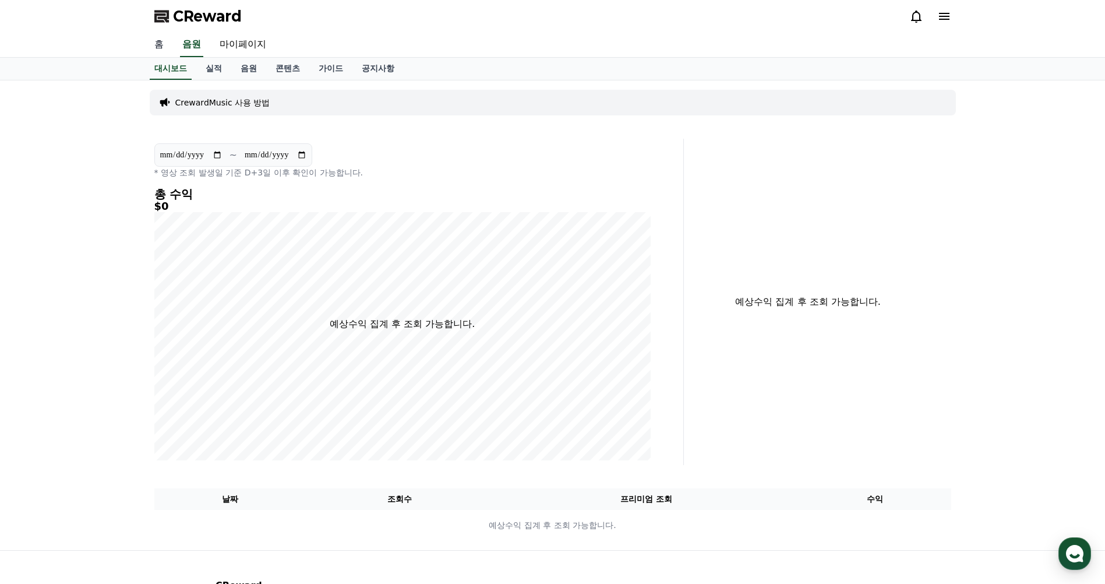
click at [159, 46] on link "홈" at bounding box center [159, 45] width 28 height 24
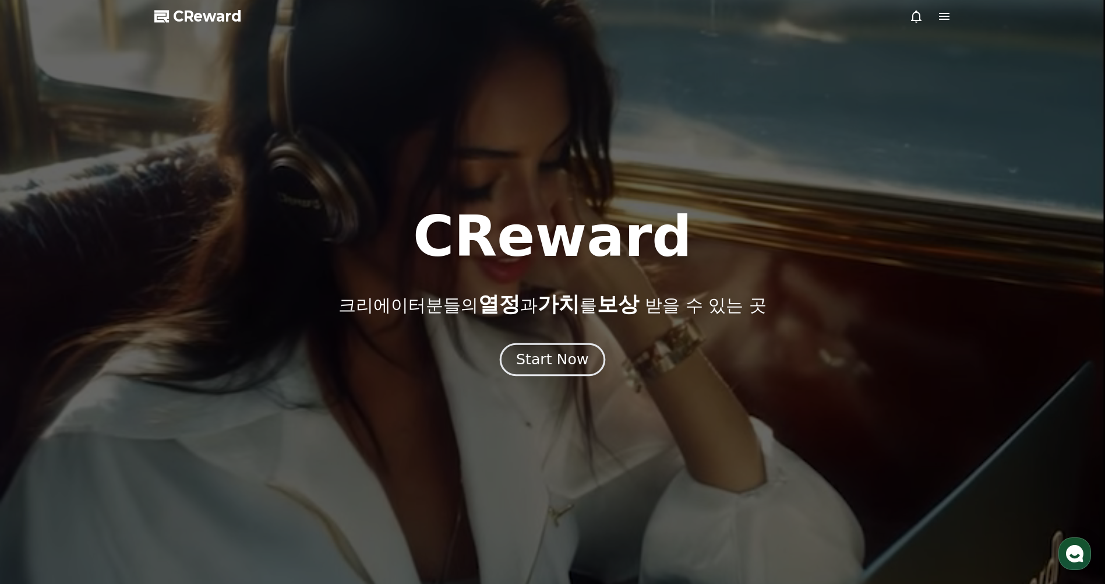
click at [539, 358] on div "Start Now" at bounding box center [552, 360] width 72 height 20
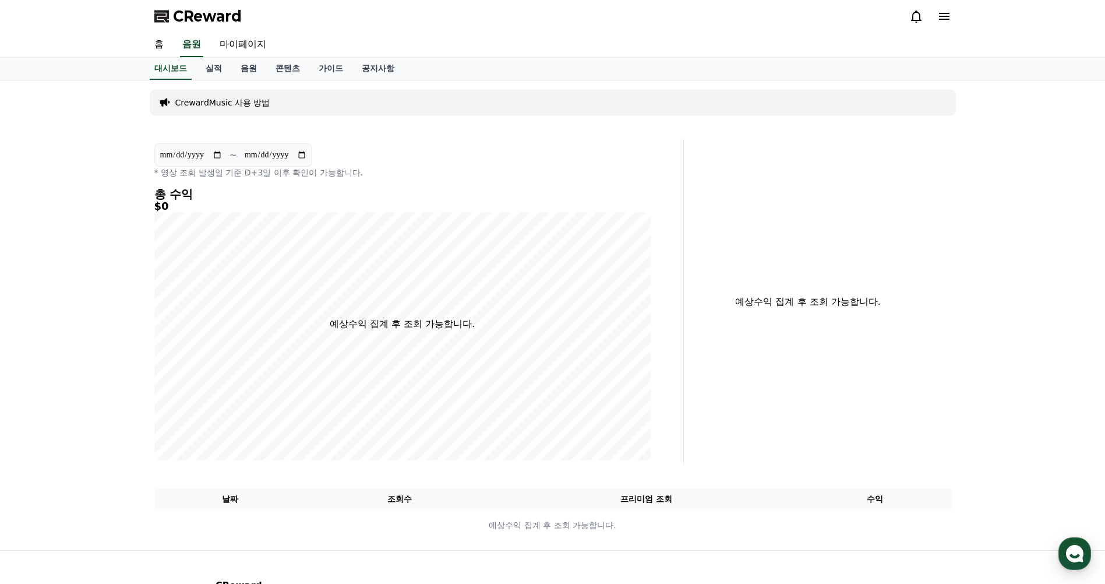
click at [209, 23] on span "CReward" at bounding box center [207, 16] width 69 height 19
